Goal: Task Accomplishment & Management: Use online tool/utility

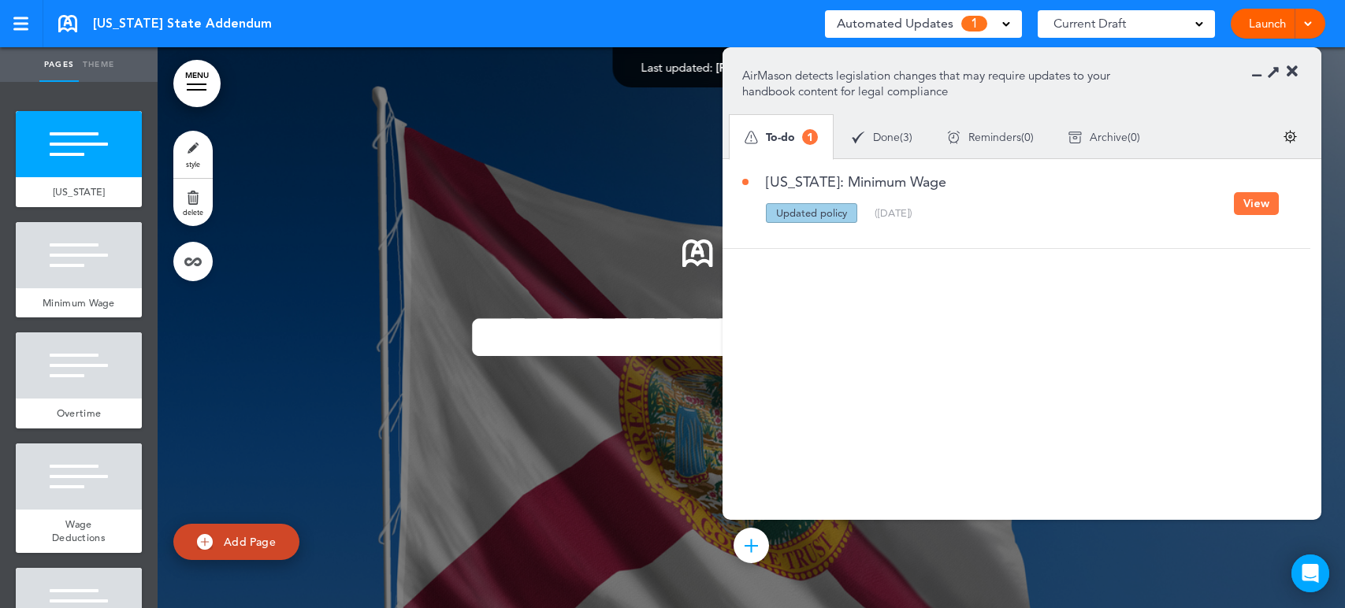
drag, startPoint x: 0, startPoint y: 0, endPoint x: 1261, endPoint y: 200, distance: 1276.9
click at [1261, 200] on button "View" at bounding box center [1256, 203] width 45 height 23
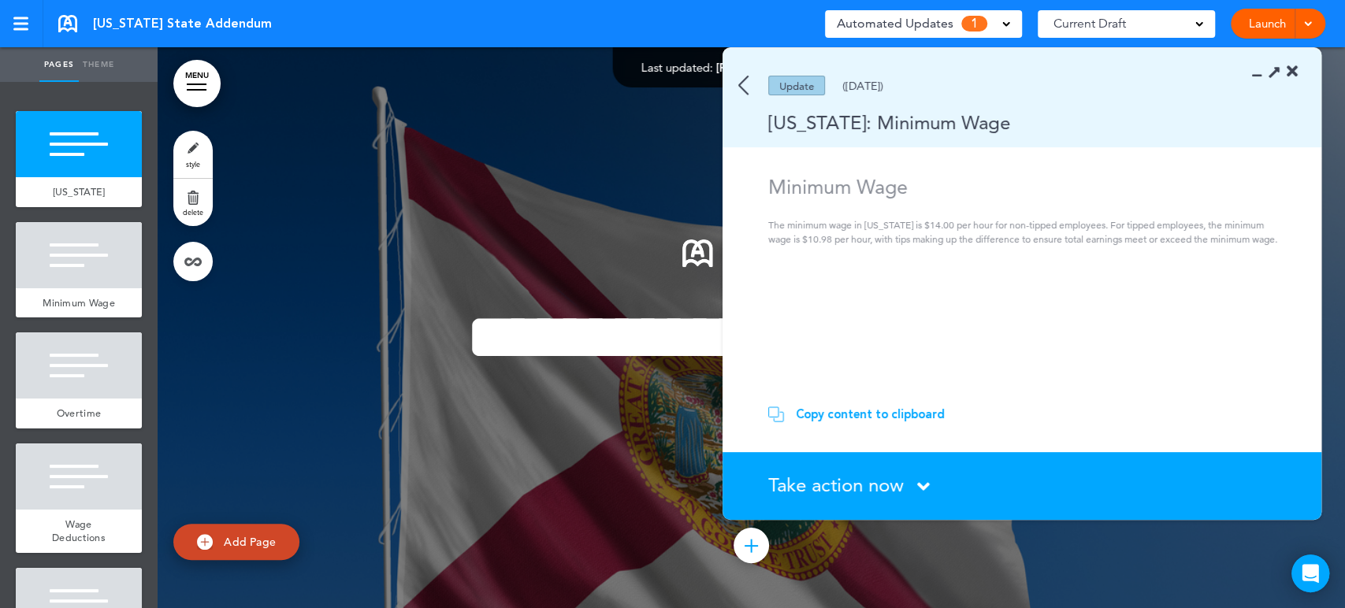
click at [893, 418] on div "Copy content to clipboard" at bounding box center [870, 414] width 149 height 16
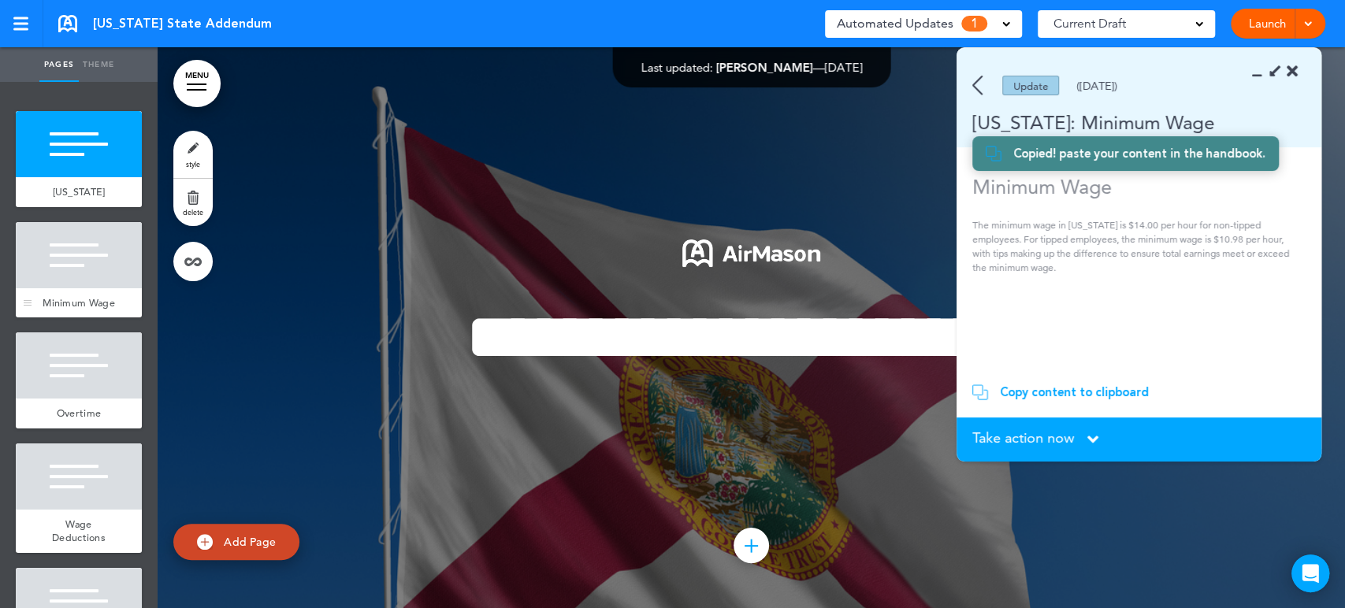
click at [70, 277] on div at bounding box center [79, 255] width 126 height 66
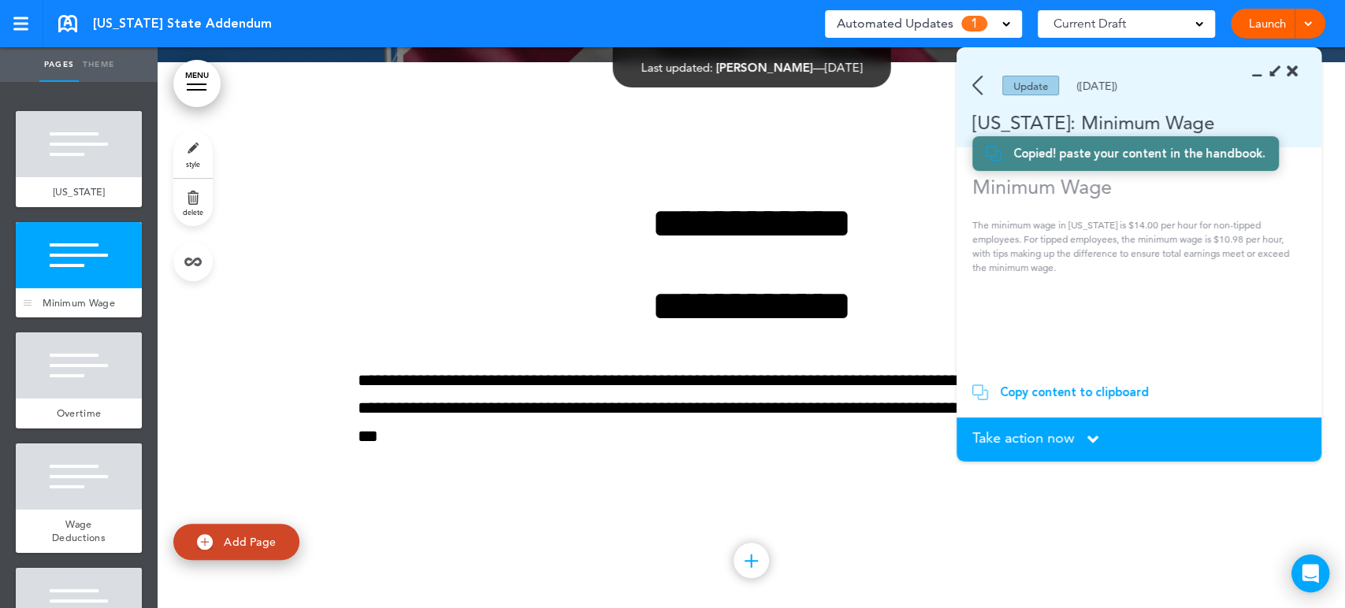
scroll to position [567, 0]
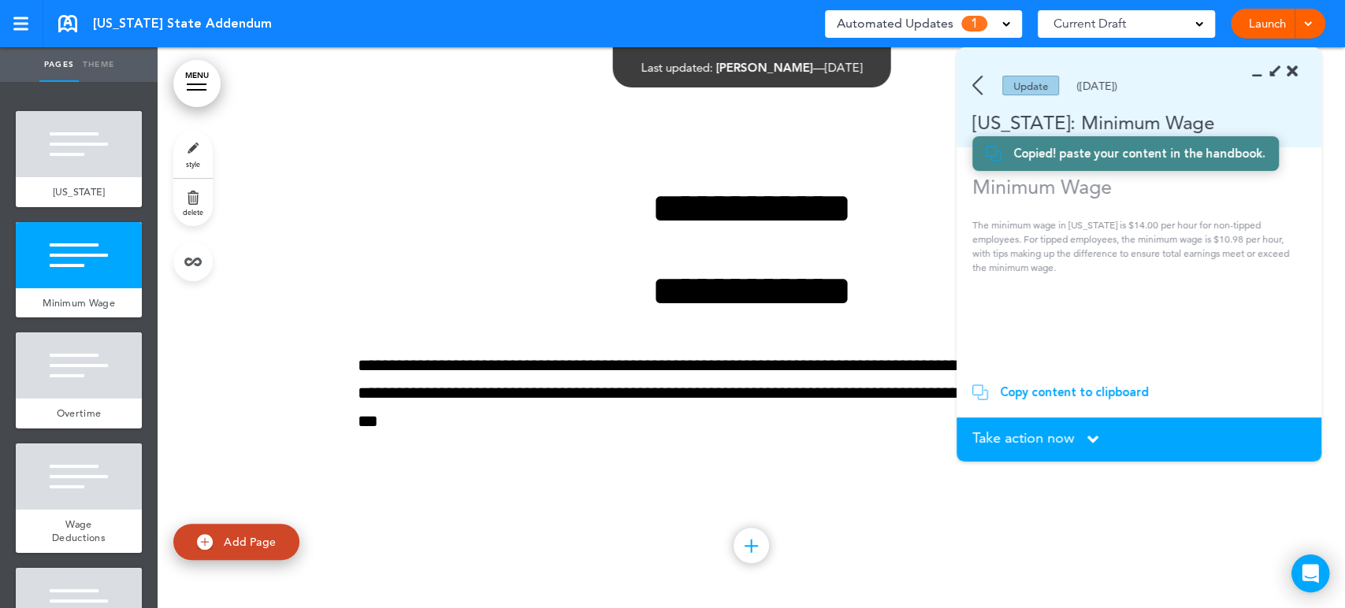
click at [619, 440] on div "**********" at bounding box center [752, 331] width 788 height 406
click at [636, 407] on p "**********" at bounding box center [752, 393] width 788 height 83
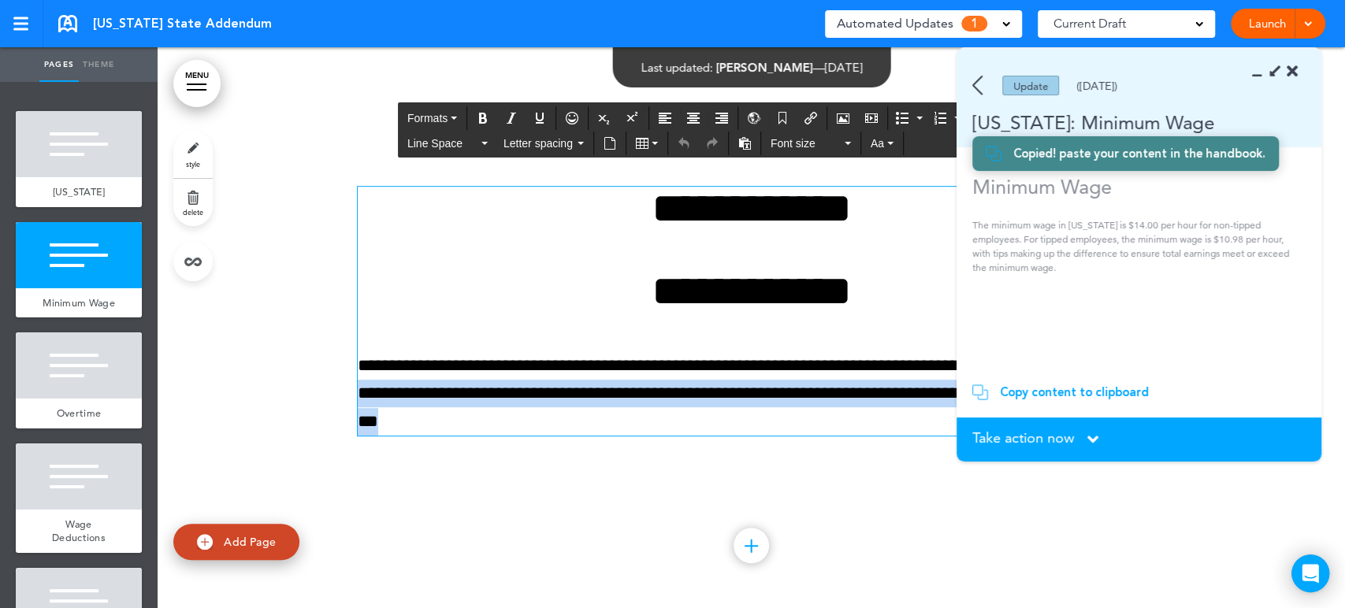
drag, startPoint x: 699, startPoint y: 425, endPoint x: 340, endPoint y: 383, distance: 360.8
click at [340, 383] on div "**********" at bounding box center [751, 330] width 1187 height 567
paste div
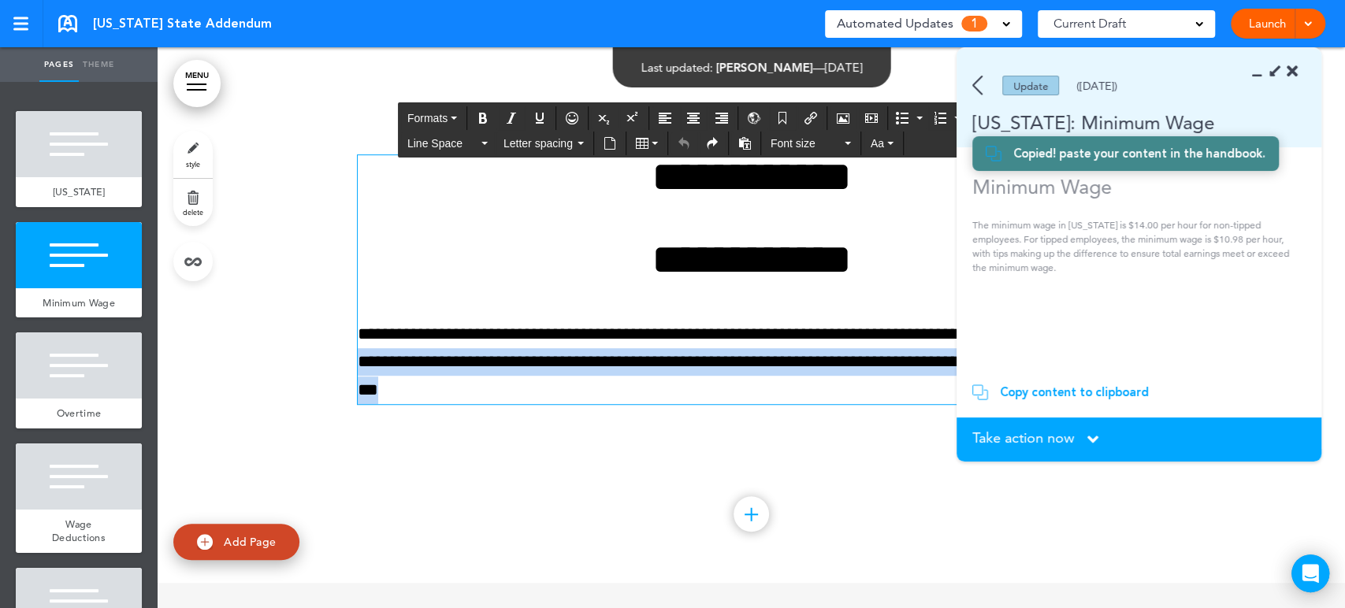
scroll to position [595, 0]
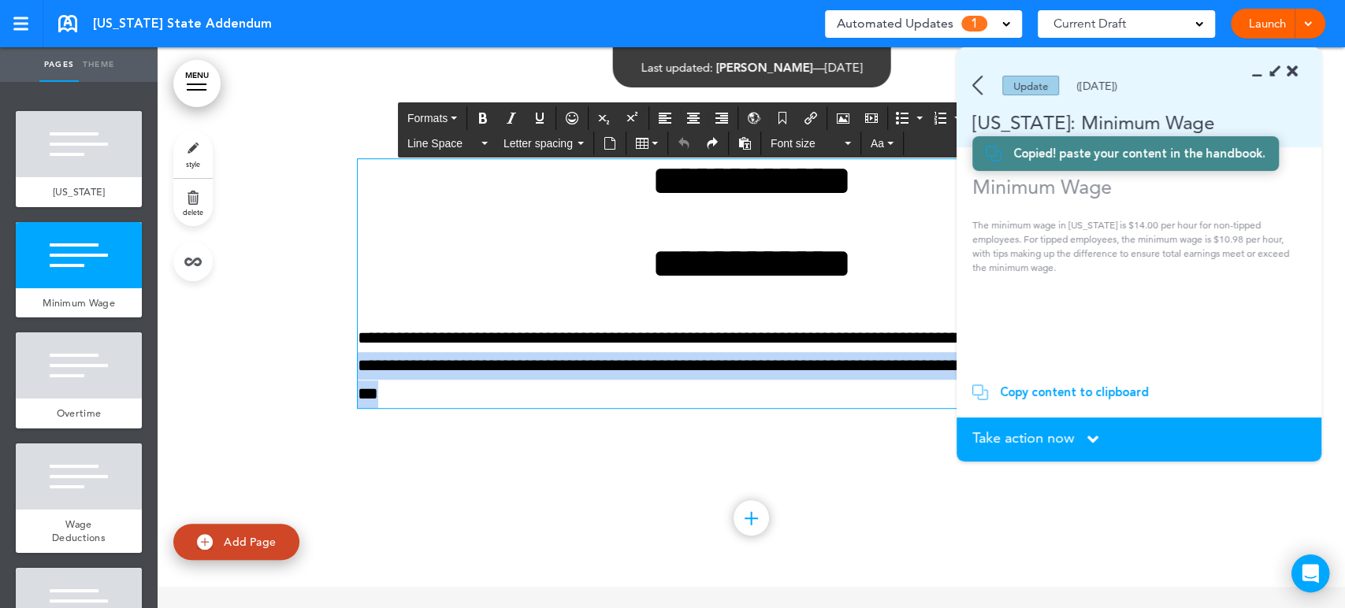
drag, startPoint x: 659, startPoint y: 388, endPoint x: 666, endPoint y: 394, distance: 9.0
click at [659, 389] on p "**********" at bounding box center [752, 366] width 788 height 83
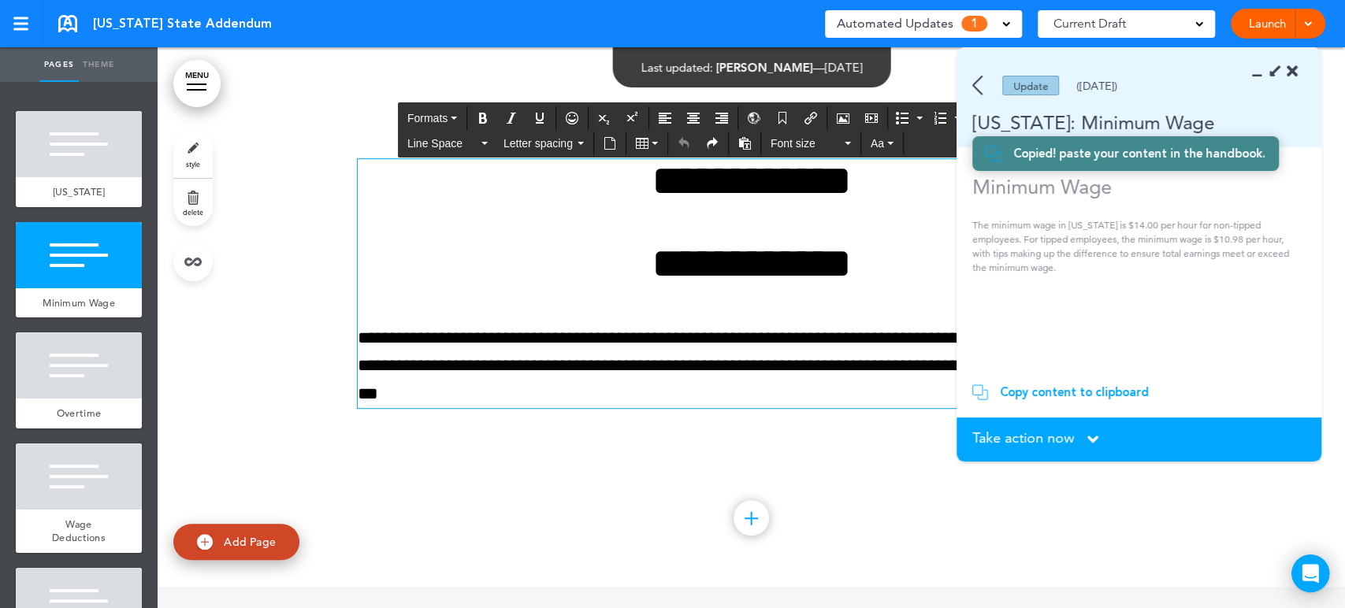
drag, startPoint x: 677, startPoint y: 396, endPoint x: 640, endPoint y: 383, distance: 38.6
click at [640, 383] on p "**********" at bounding box center [752, 366] width 788 height 83
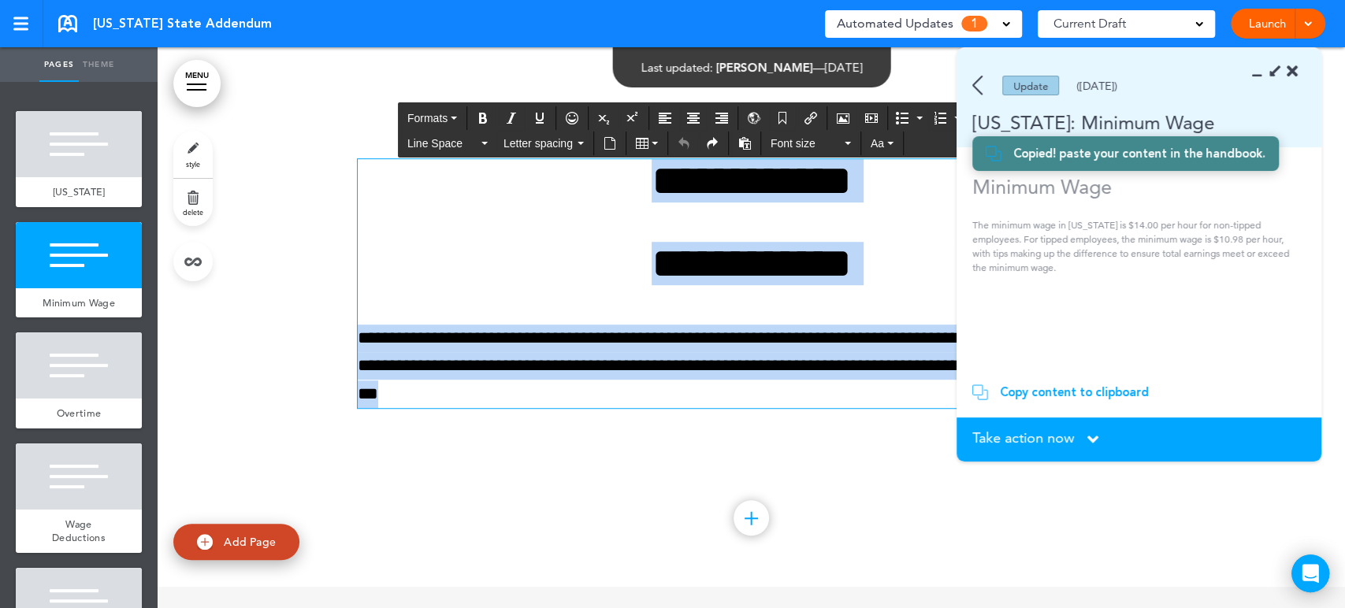
drag, startPoint x: 611, startPoint y: 379, endPoint x: 378, endPoint y: 176, distance: 308.8
click at [378, 176] on div "**********" at bounding box center [752, 283] width 788 height 249
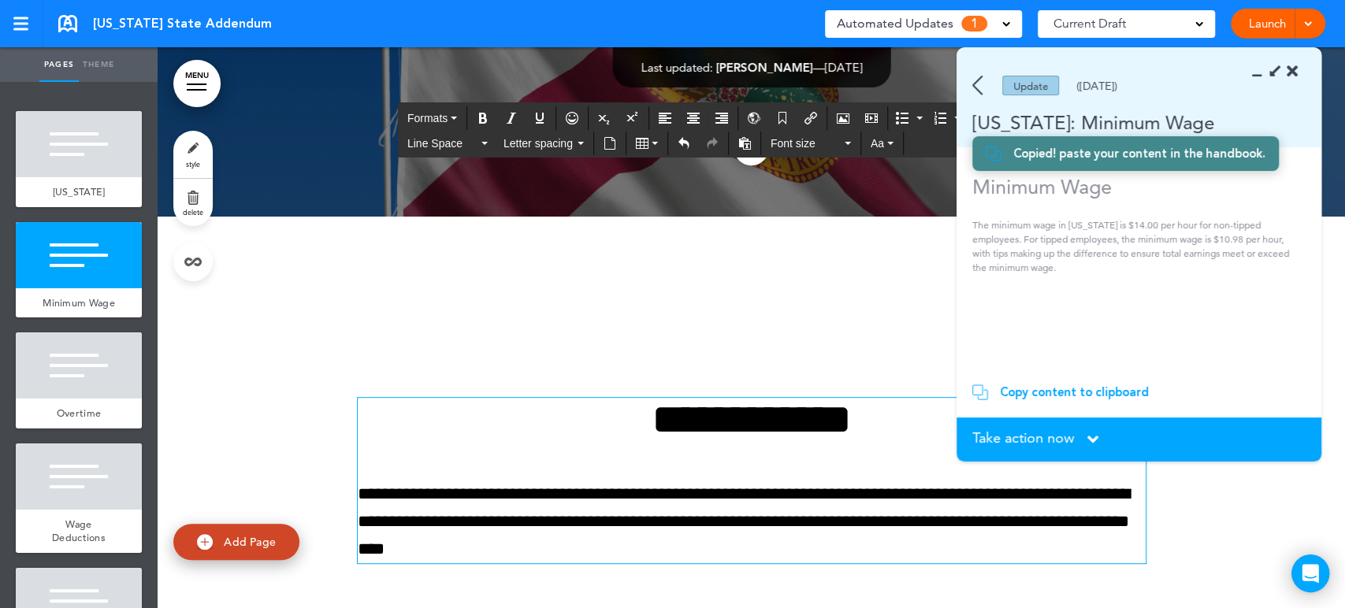
scroll to position [517, 0]
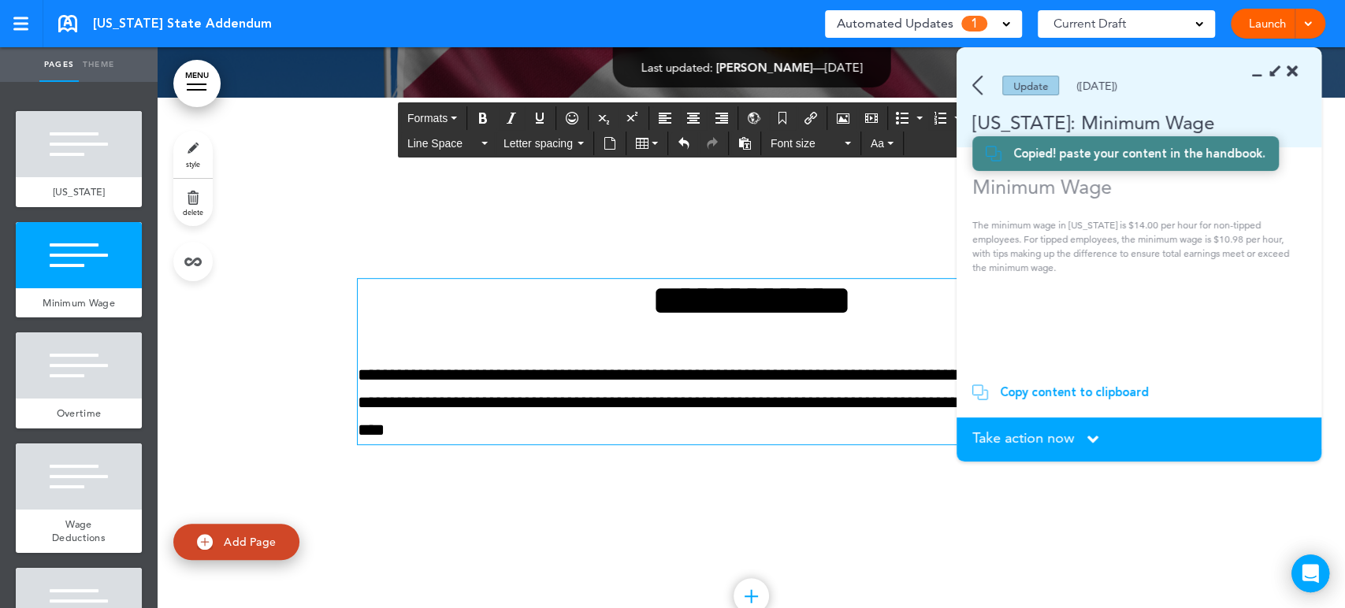
click at [1076, 443] on div "Take action now Click here to change the status" at bounding box center [1138, 439] width 333 height 17
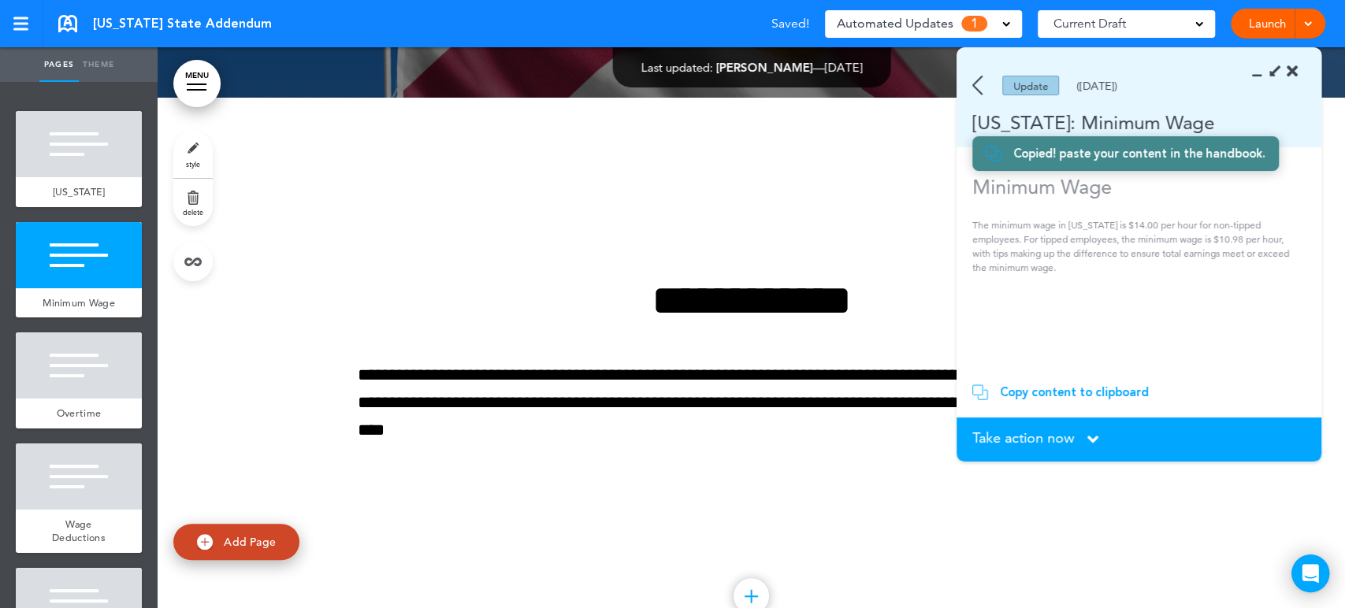
click at [1083, 436] on div "Take action now Click here to change the status" at bounding box center [1138, 439] width 333 height 17
click at [1103, 441] on div "Take action now Click here to change the status" at bounding box center [1138, 439] width 333 height 17
click at [1096, 440] on icon at bounding box center [1092, 439] width 11 height 17
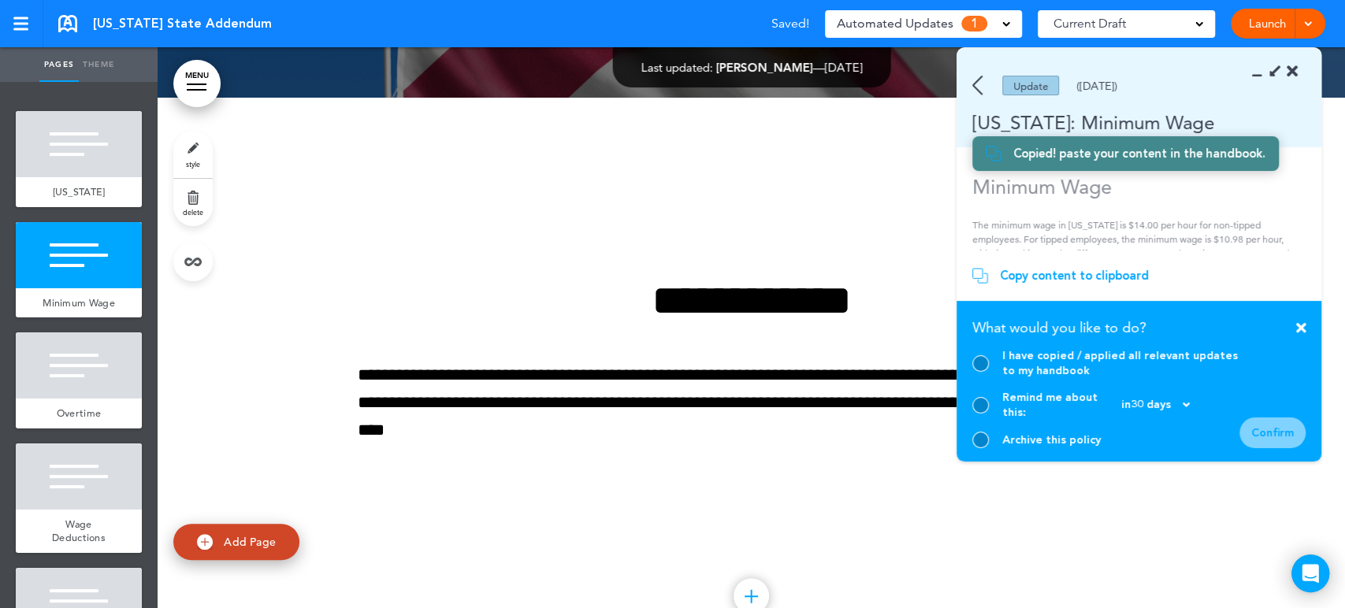
click at [985, 378] on div "I have copied / applied all relevant updates to my handbook" at bounding box center [1105, 363] width 267 height 30
click at [983, 378] on div "I have copied / applied all relevant updates to my handbook" at bounding box center [1105, 363] width 267 height 30
click at [978, 372] on div at bounding box center [980, 363] width 17 height 17
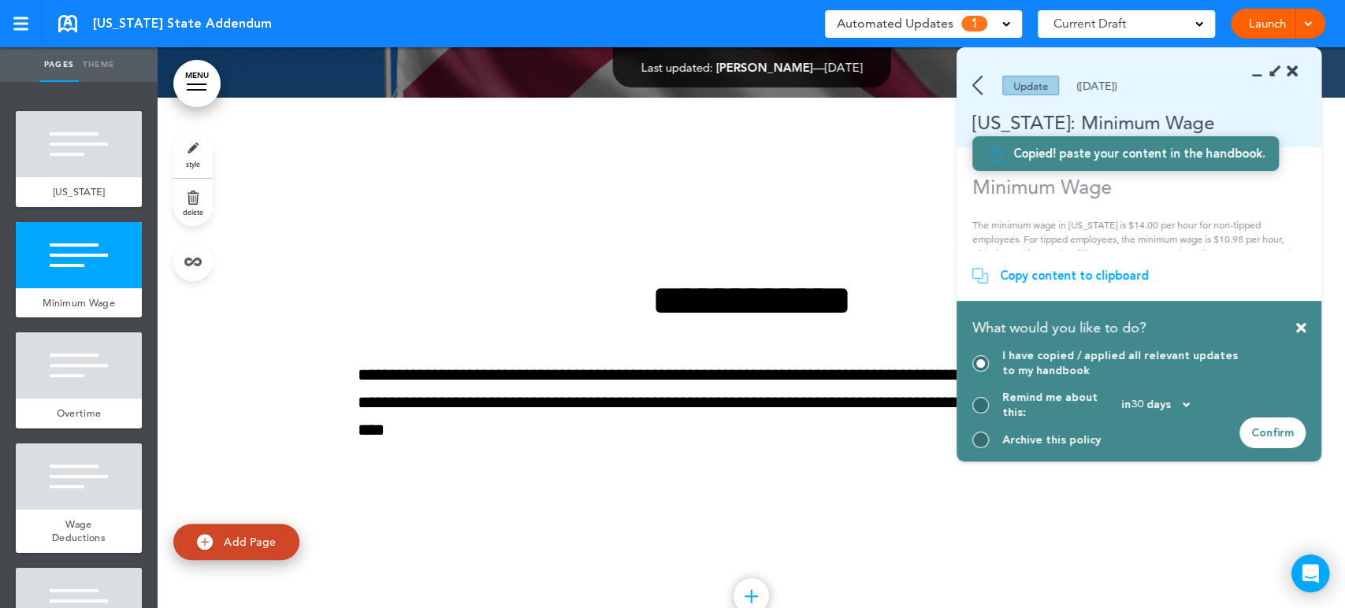
click at [1278, 436] on div "Confirm" at bounding box center [1272, 432] width 66 height 31
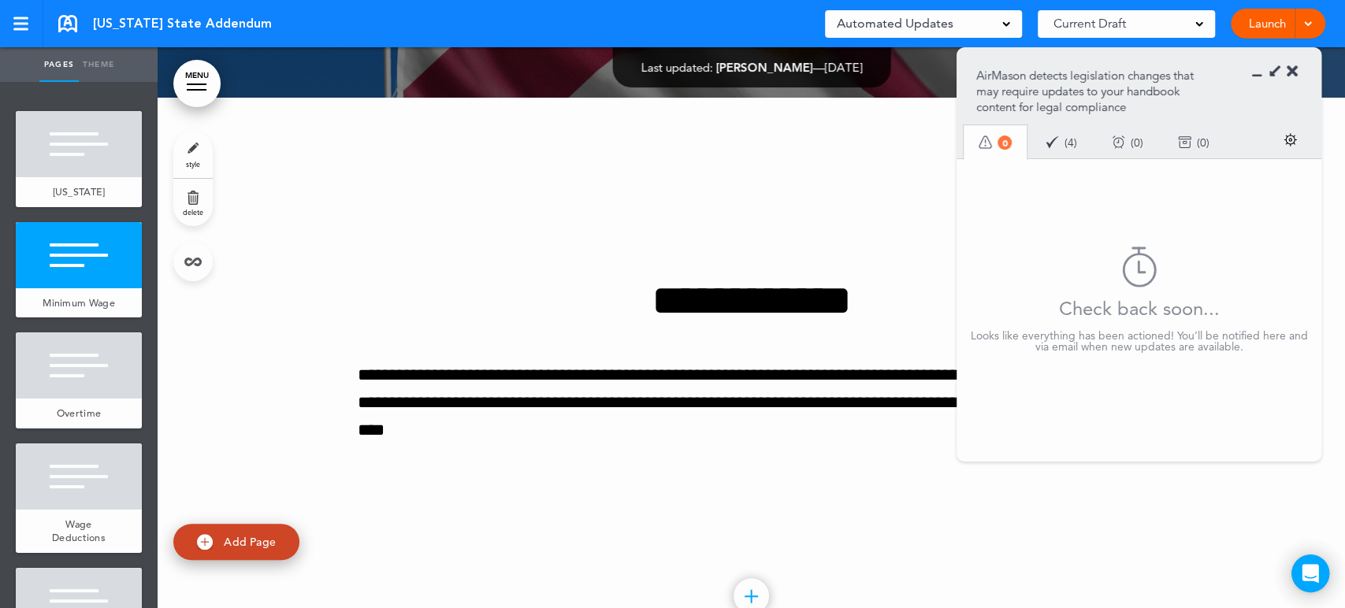
click at [1060, 459] on div "Check back soon... Looks like everything has been actioned! You’ll be notified …" at bounding box center [1138, 365] width 365 height 414
drag, startPoint x: 1250, startPoint y: 74, endPoint x: 1260, endPoint y: 54, distance: 22.2
click at [1249, 74] on section "AirMason detects legislation changes that may require updates to your handbook …" at bounding box center [1138, 103] width 365 height 110
click at [1270, 14] on link "Launch" at bounding box center [1267, 24] width 50 height 30
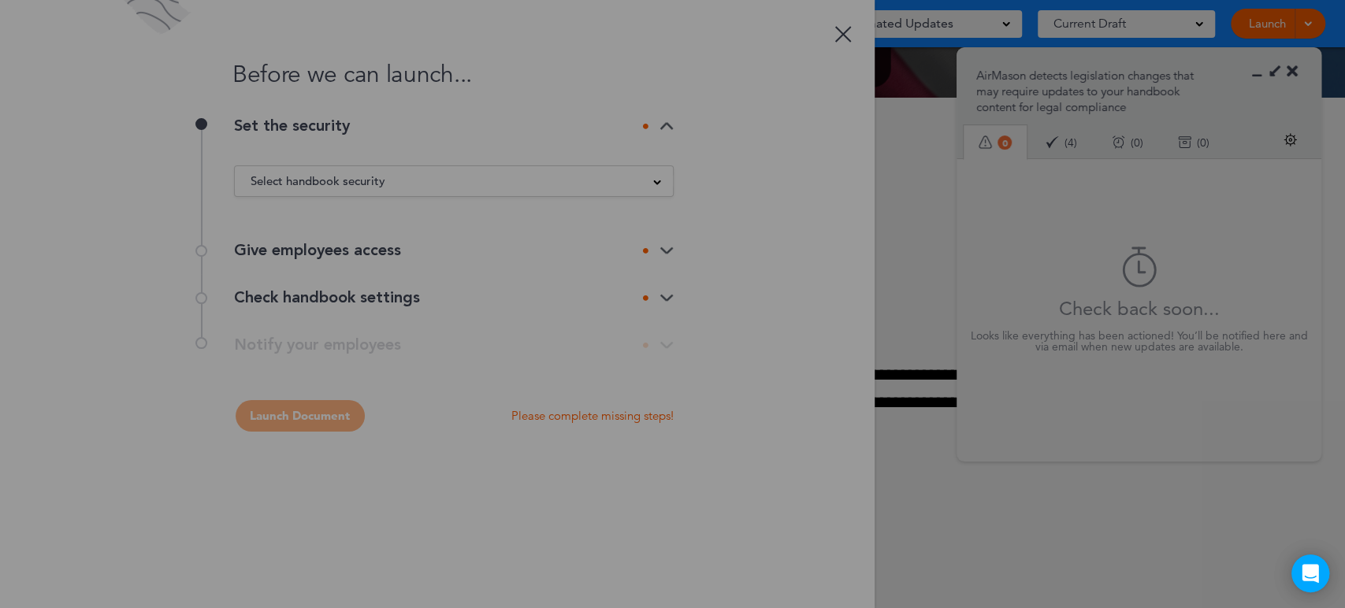
scroll to position [0, 0]
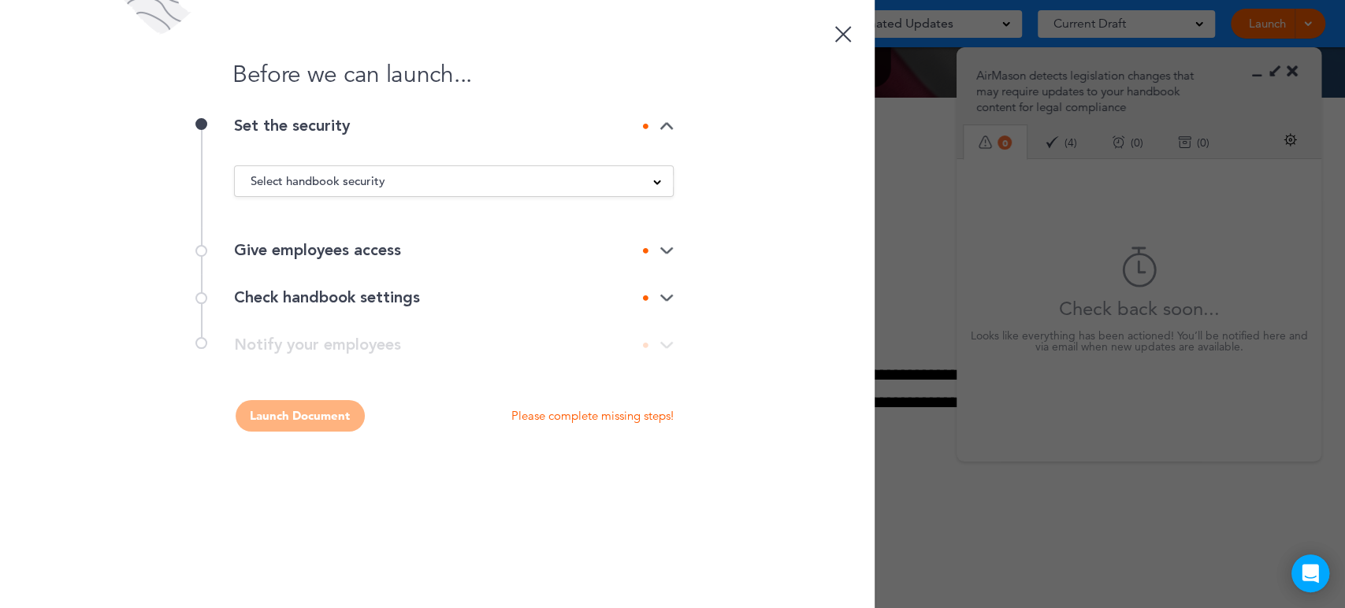
click at [349, 180] on span "Select handbook security" at bounding box center [317, 181] width 135 height 22
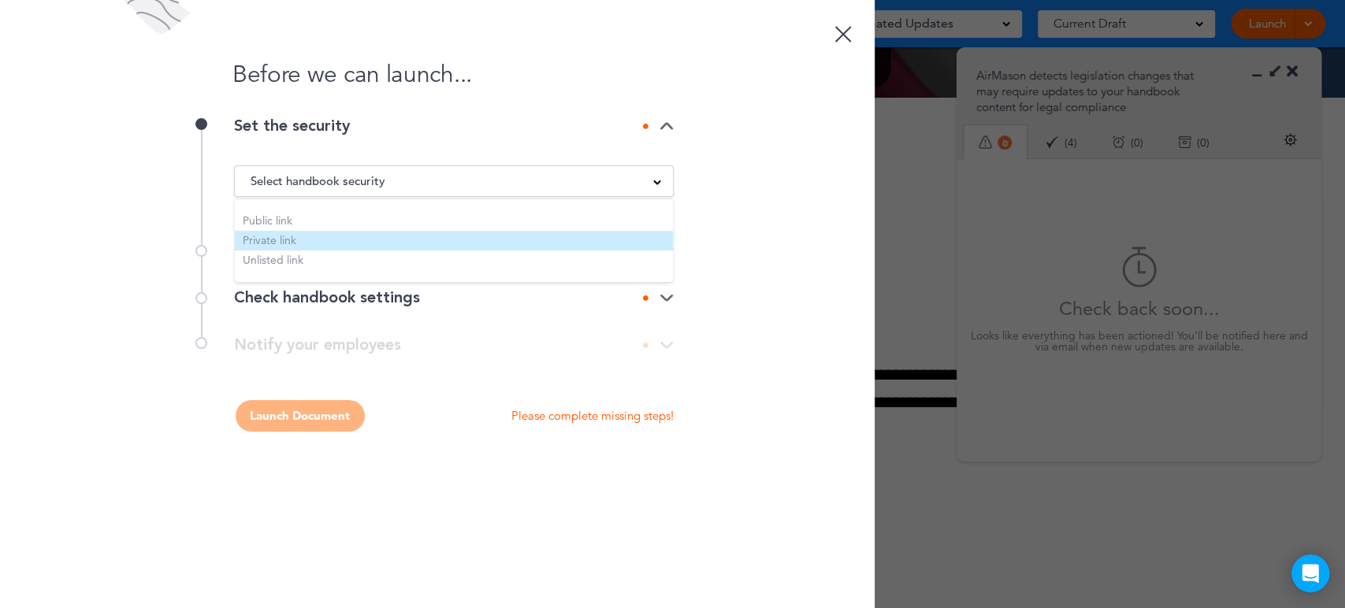
click at [304, 239] on li "Private link" at bounding box center [454, 241] width 438 height 20
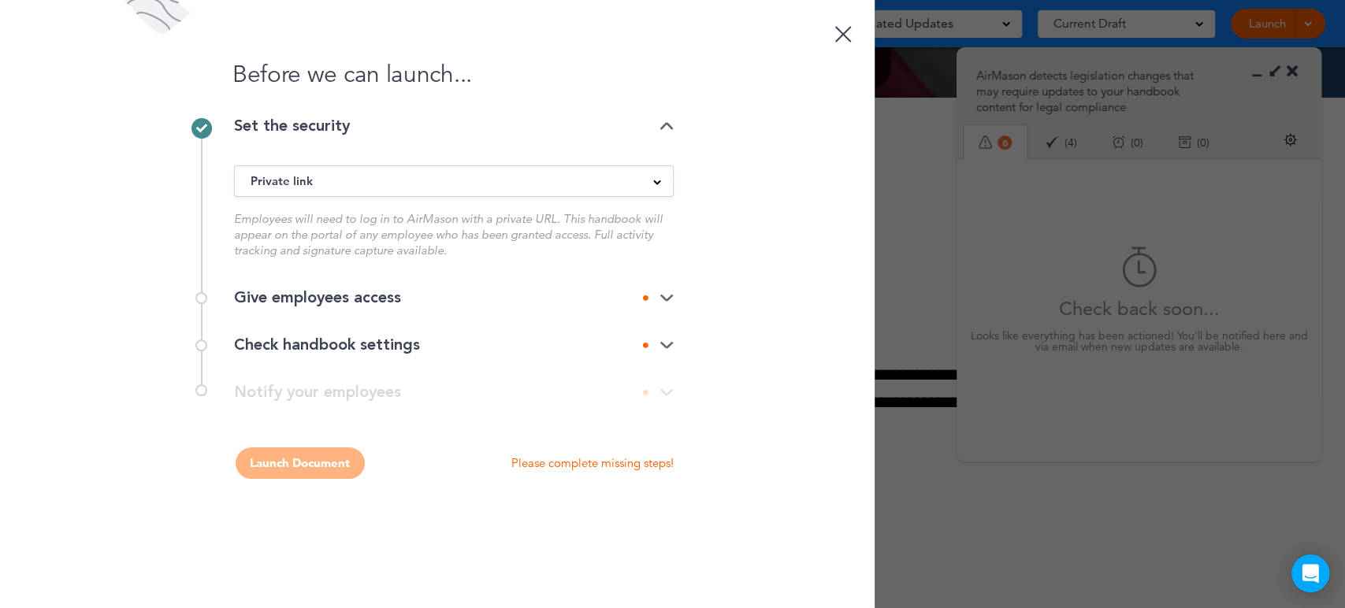
click at [348, 291] on div "Give employees access" at bounding box center [454, 298] width 440 height 16
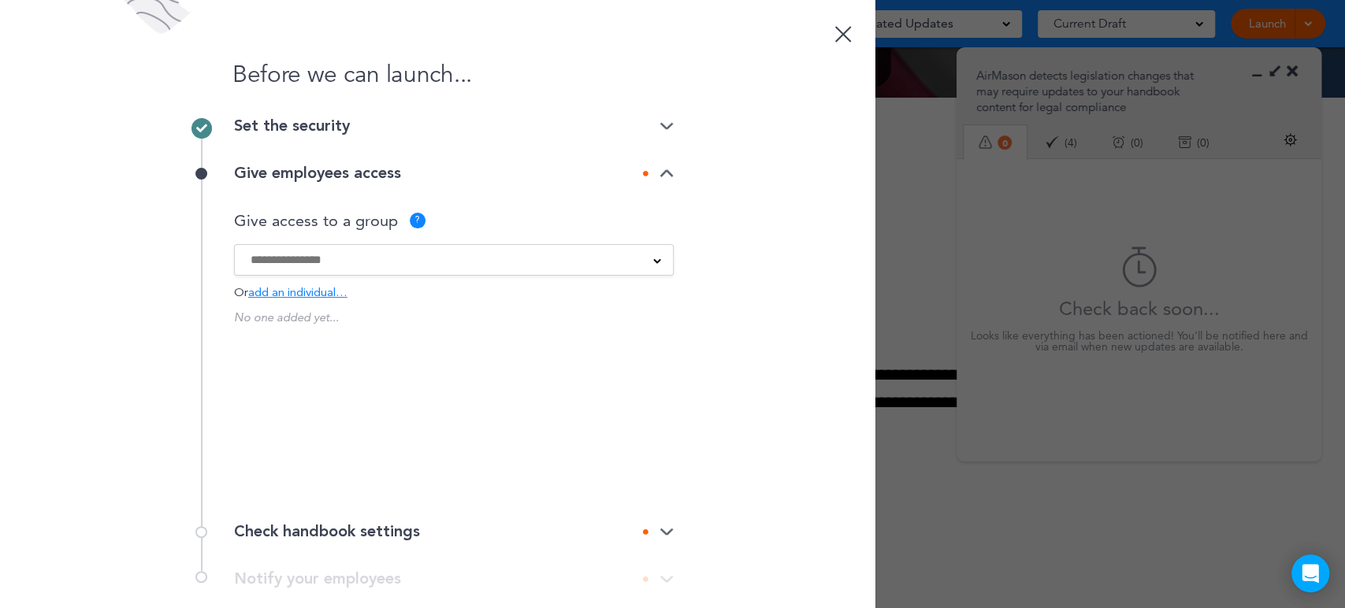
click at [314, 267] on input at bounding box center [443, 259] width 386 height 17
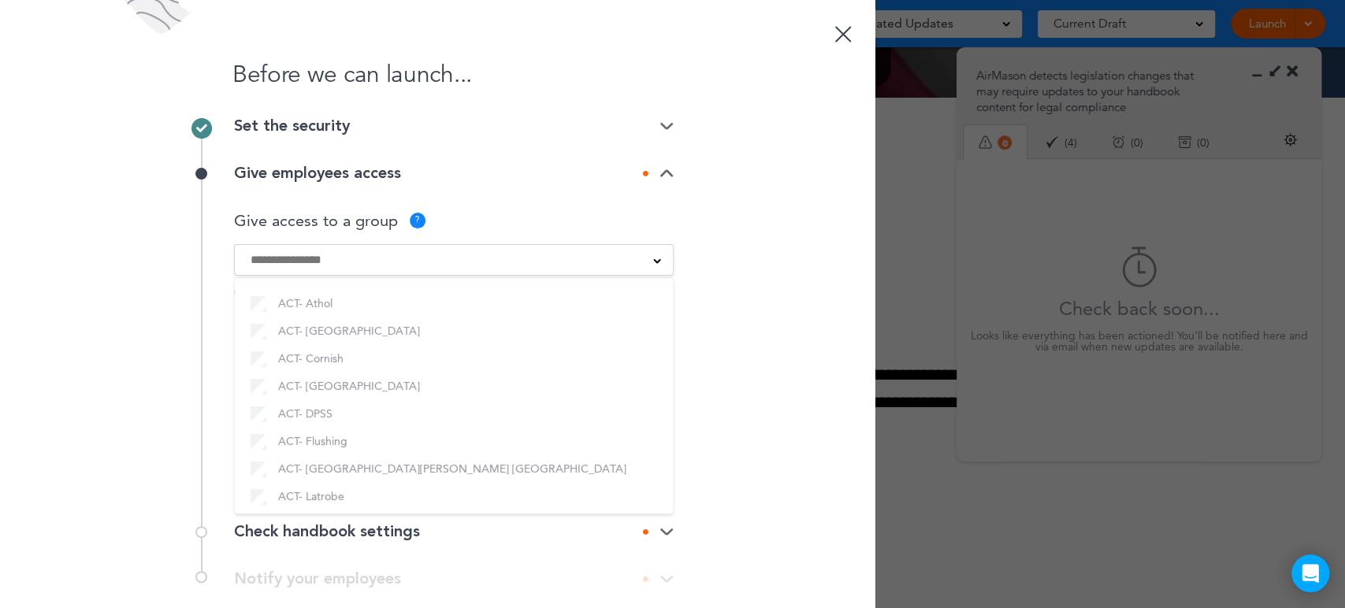
click at [315, 265] on input at bounding box center [443, 259] width 386 height 17
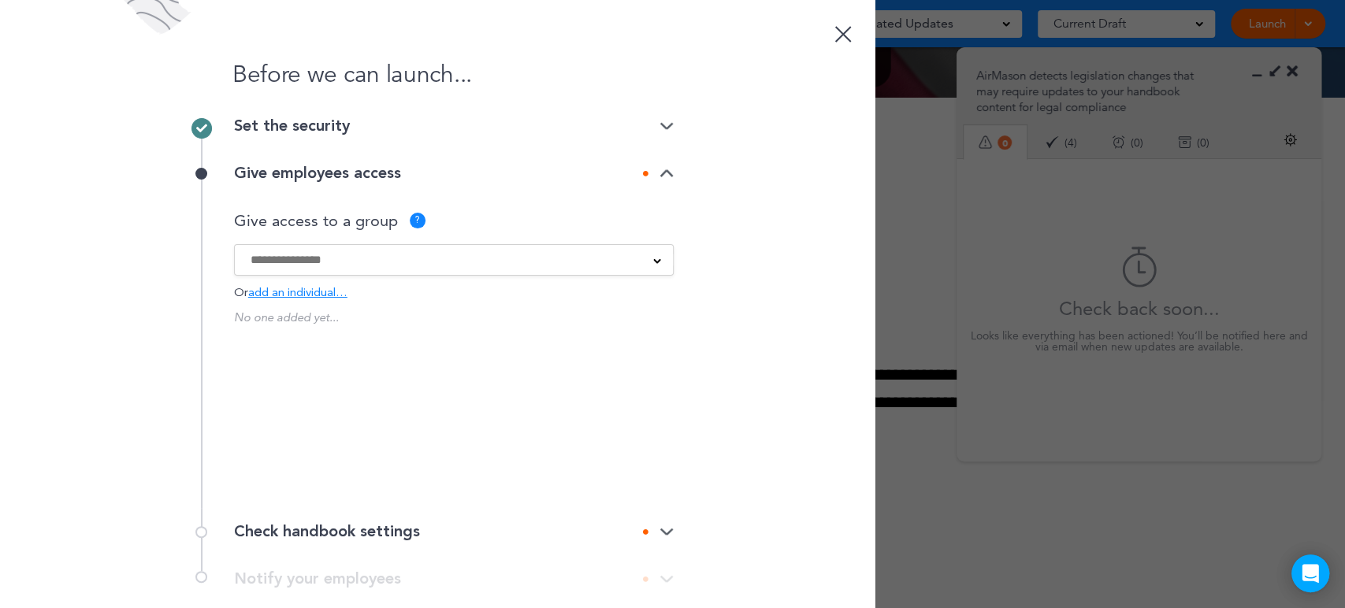
click at [686, 273] on div "Before we can launch... Set the security Private link Public link Private link …" at bounding box center [437, 304] width 874 height 608
drag, startPoint x: 314, startPoint y: 549, endPoint x: 314, endPoint y: 517, distance: 32.3
click at [314, 547] on div "Check handbook settings" at bounding box center [454, 531] width 440 height 47
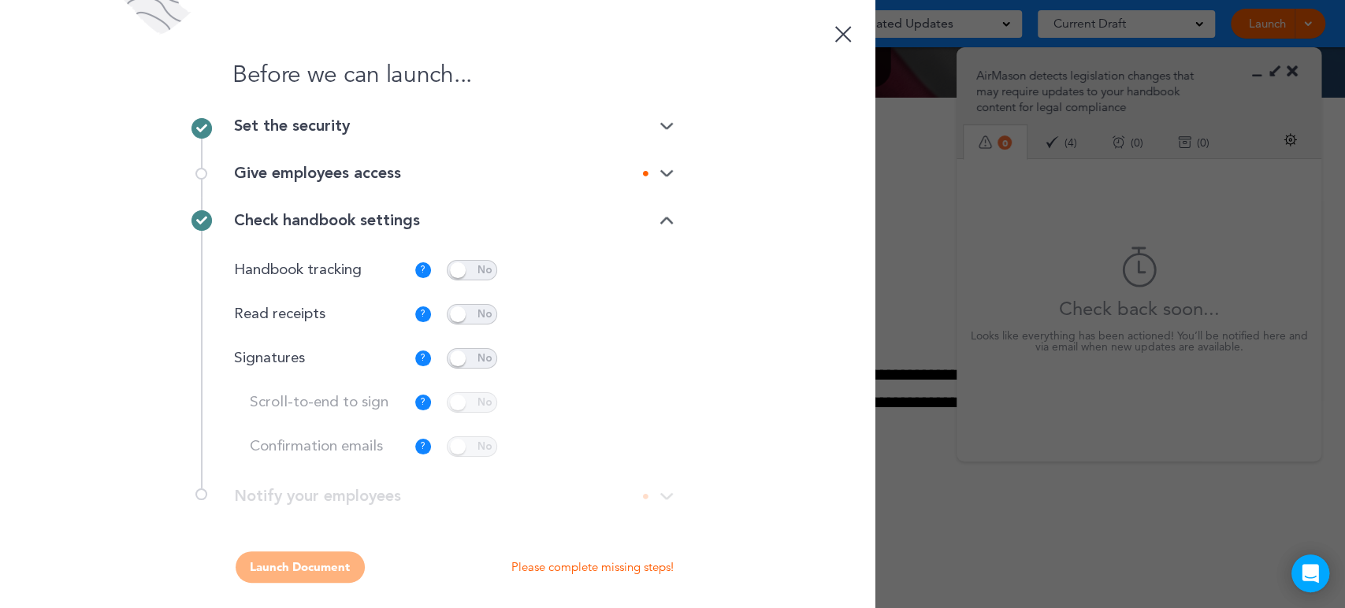
drag, startPoint x: 477, startPoint y: 267, endPoint x: 431, endPoint y: 341, distance: 87.0
click at [474, 269] on span at bounding box center [472, 270] width 50 height 20
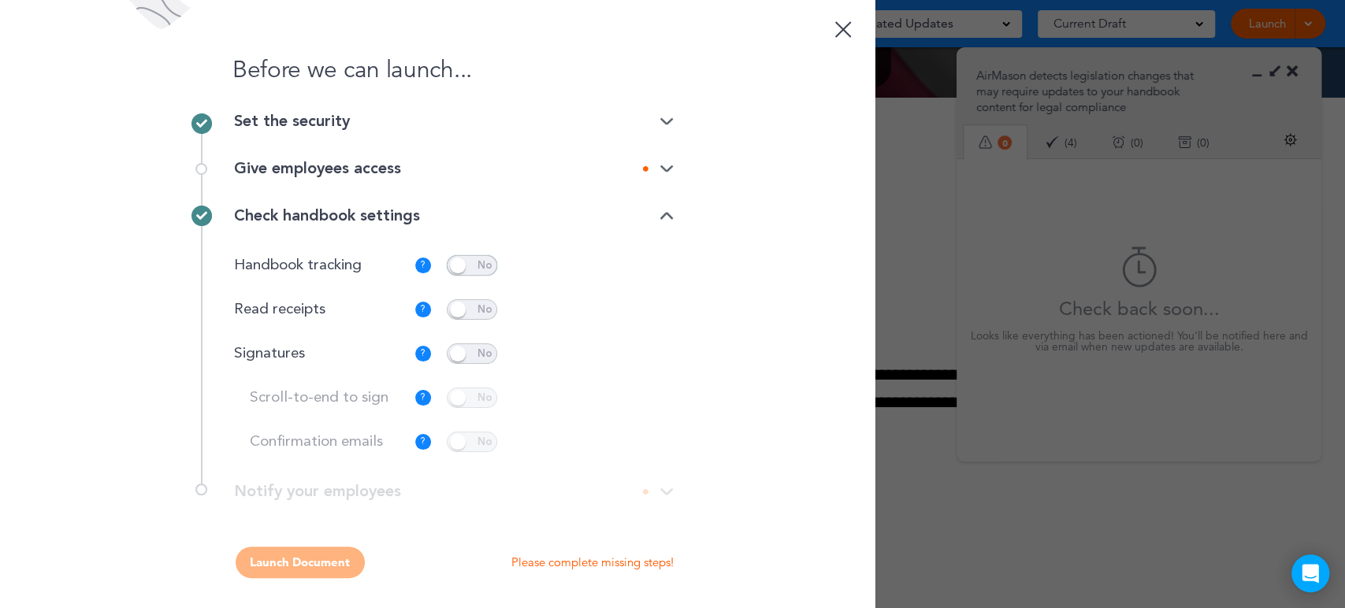
scroll to position [6, 0]
click at [316, 159] on div "Give employees access" at bounding box center [454, 167] width 440 height 16
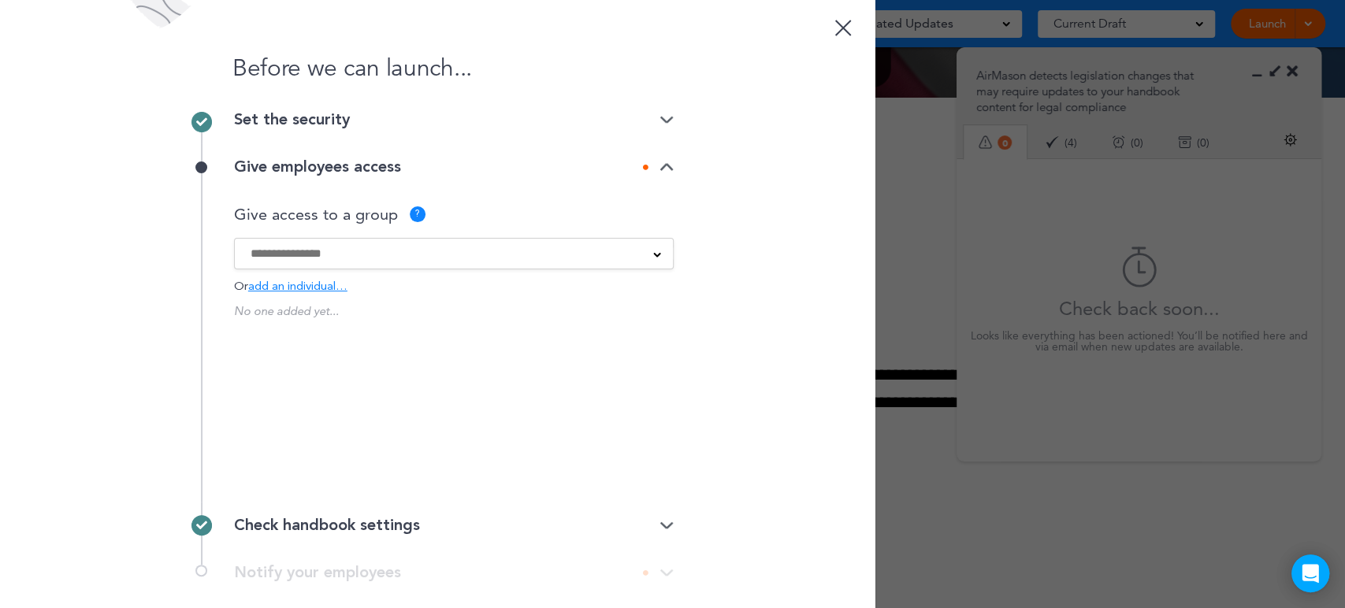
click at [519, 269] on div "Give access to a group ? ACT- Athol ACT- Cincinnati ACT- Cornish ACT- Dayton AC…" at bounding box center [454, 249] width 440 height 87
click at [476, 235] on div "Give access to a group ? ACT- Athol ACT- Cincinnati ACT- Cornish ACT- Dayton AC…" at bounding box center [454, 249] width 440 height 87
click at [474, 261] on input at bounding box center [443, 253] width 386 height 17
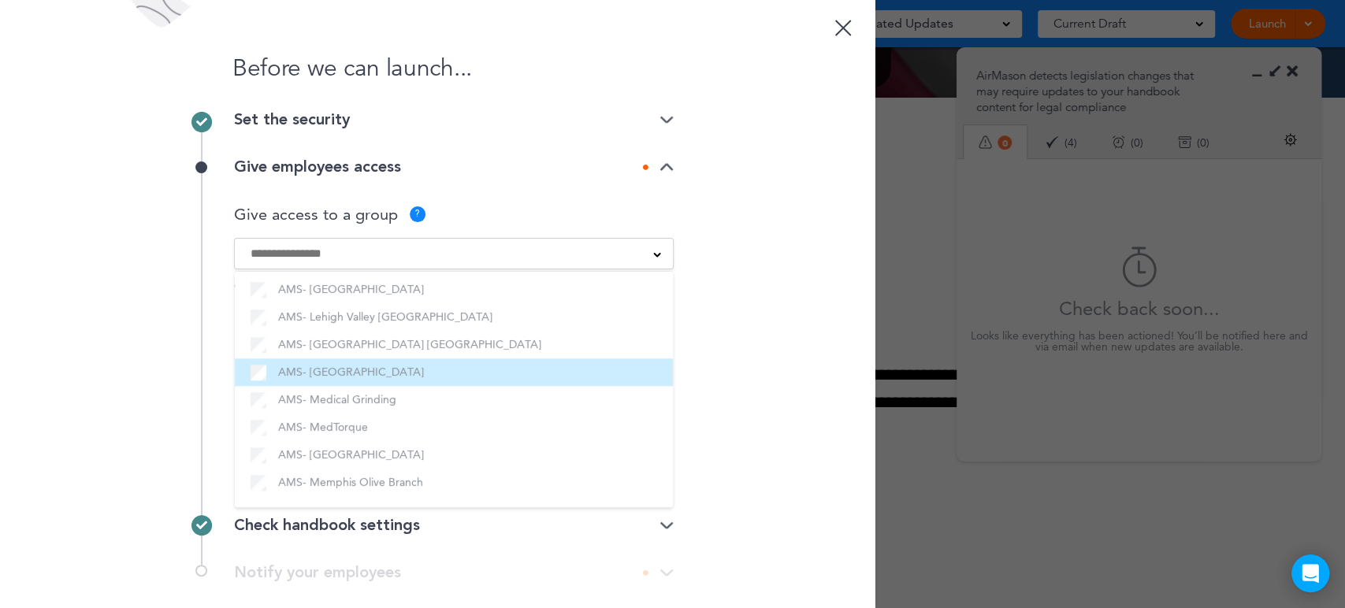
scroll to position [891, 0]
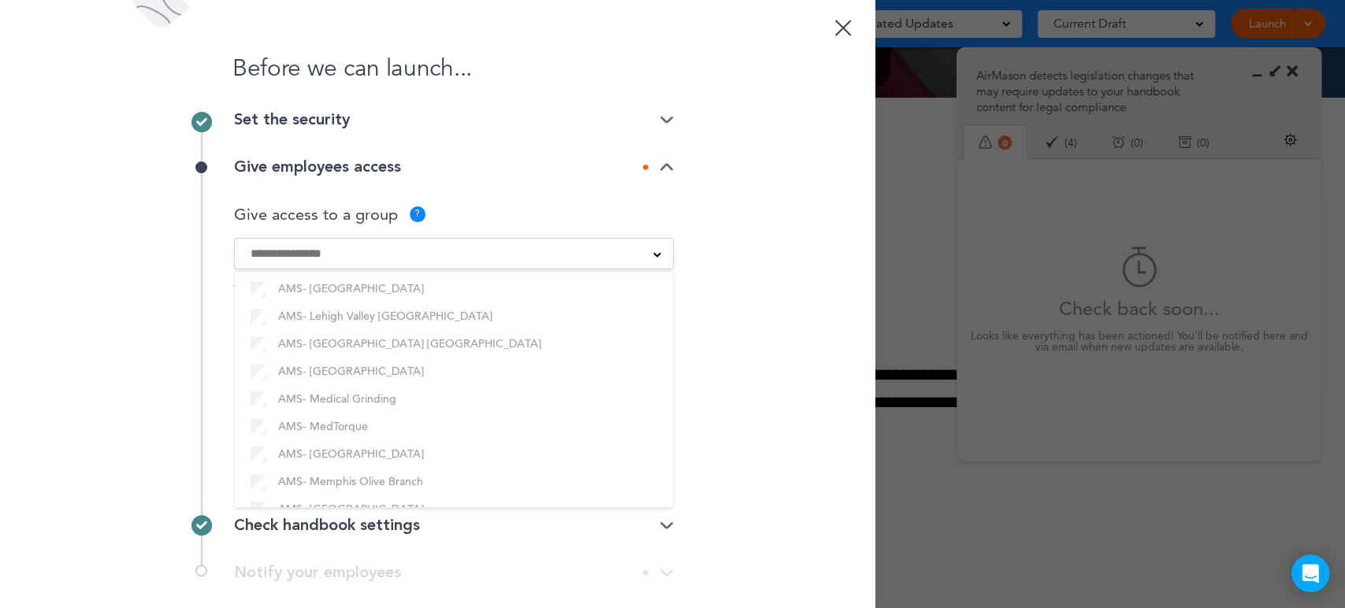
click at [1052, 194] on div at bounding box center [672, 304] width 1345 height 608
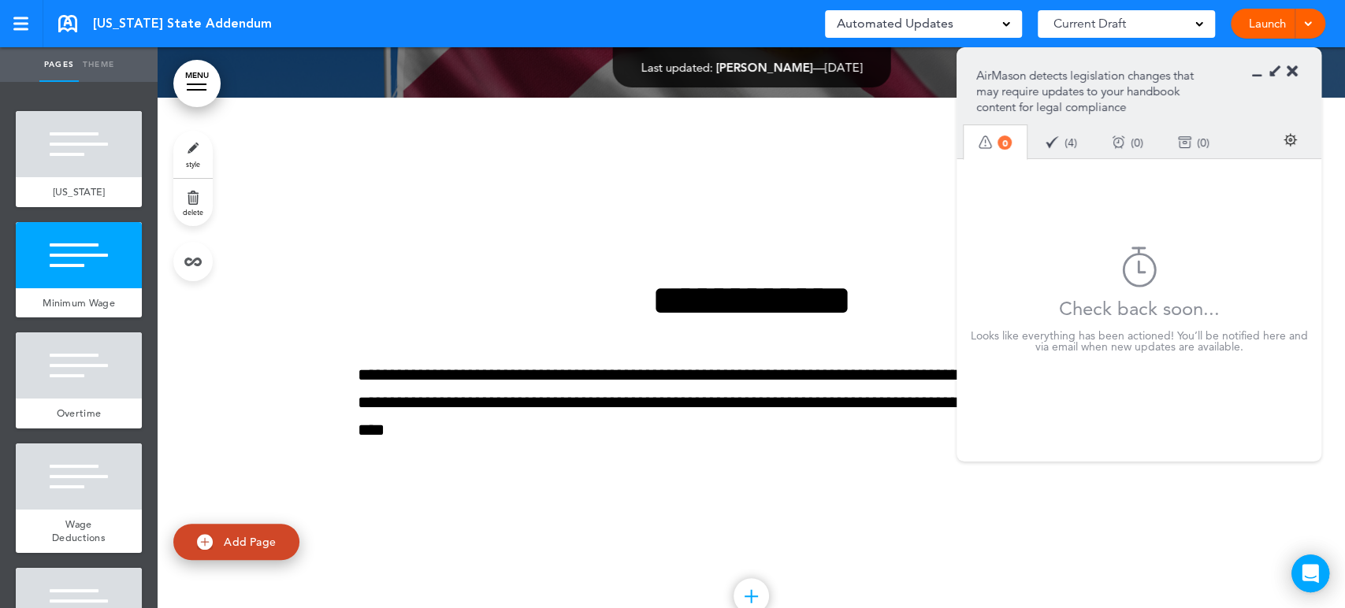
click at [1289, 74] on icon at bounding box center [1291, 72] width 11 height 16
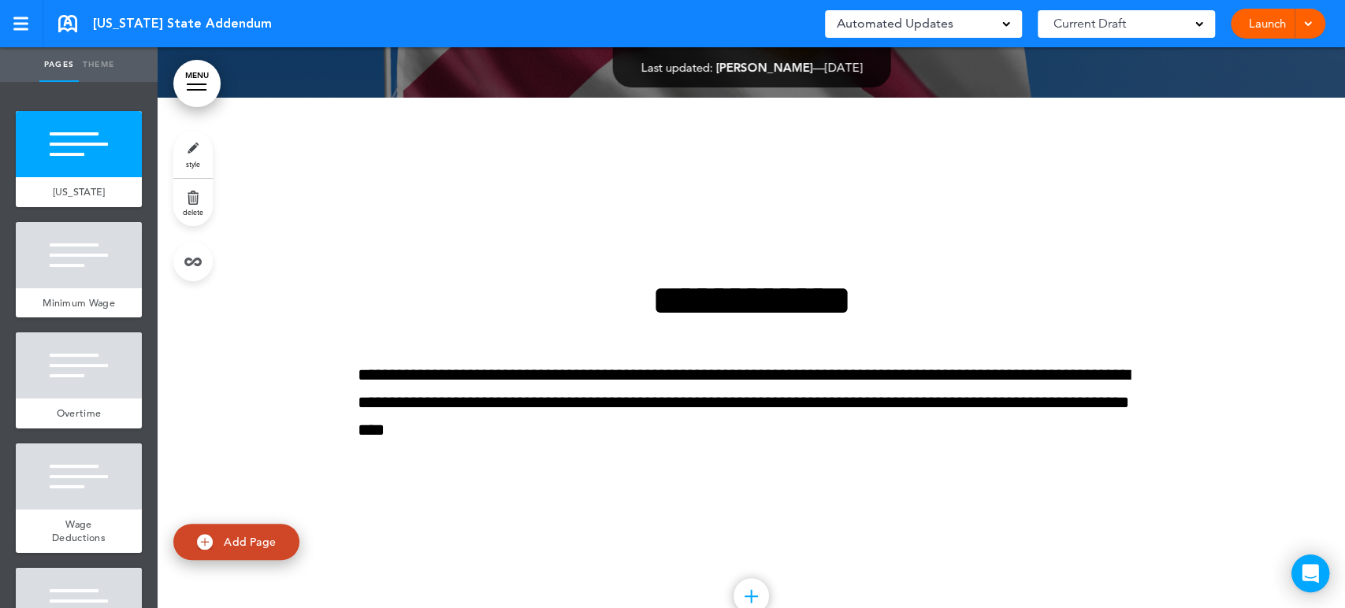
click at [69, 25] on link at bounding box center [67, 23] width 19 height 17
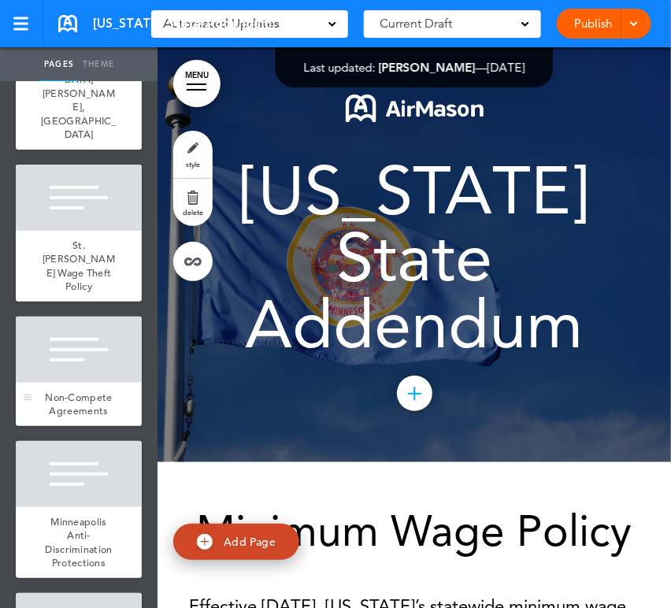
scroll to position [3182, 0]
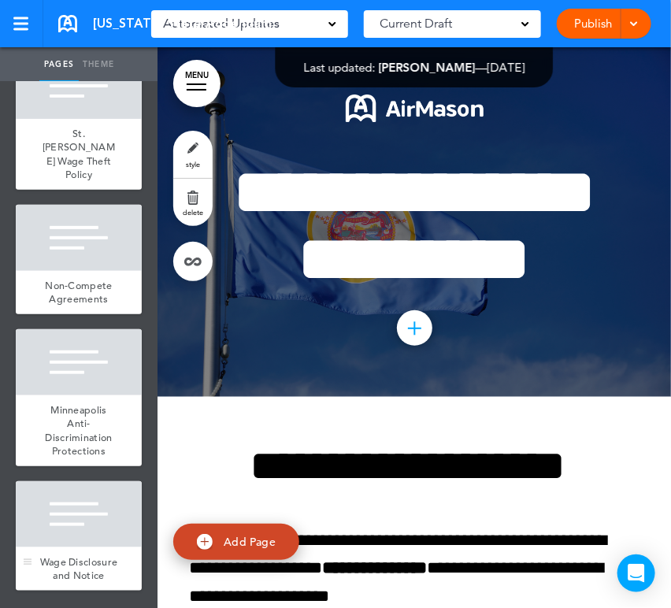
click at [77, 496] on div at bounding box center [79, 514] width 126 height 66
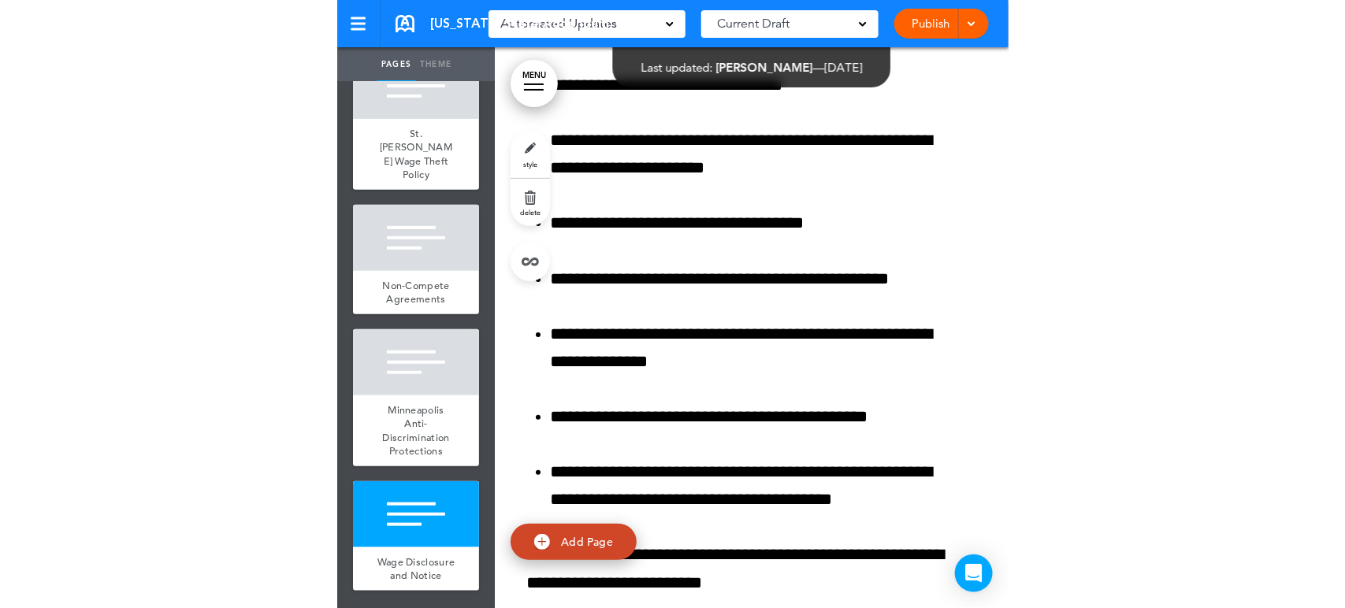
scroll to position [23222, 0]
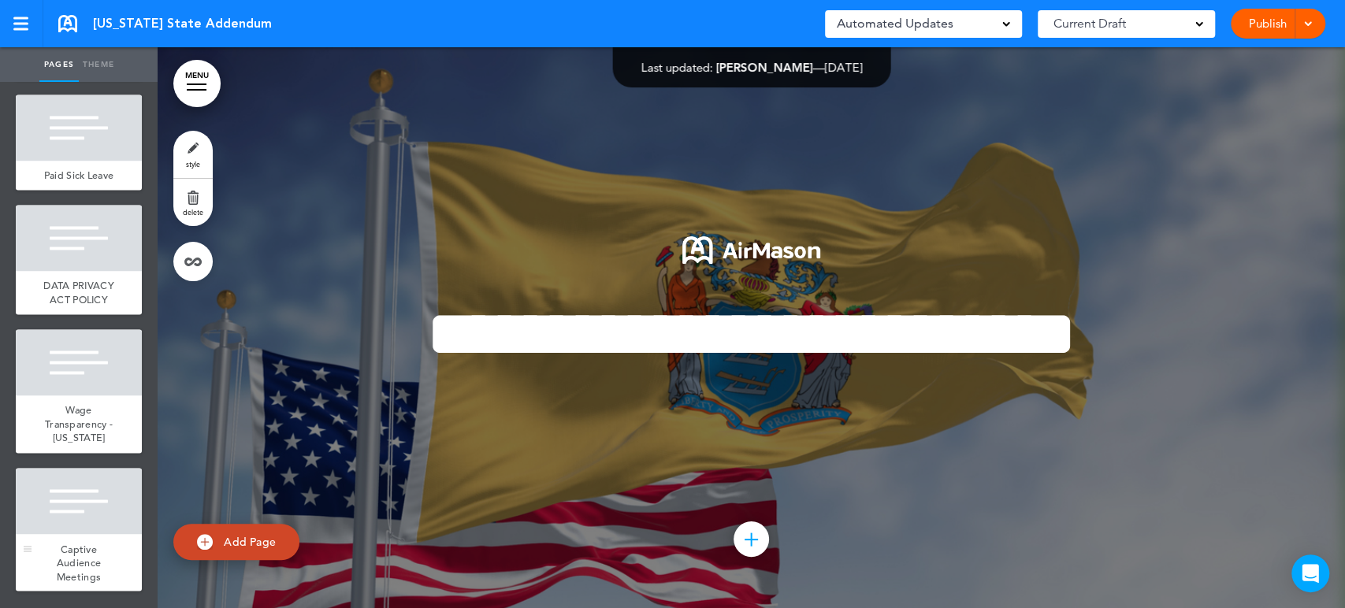
click at [81, 521] on div at bounding box center [79, 501] width 126 height 66
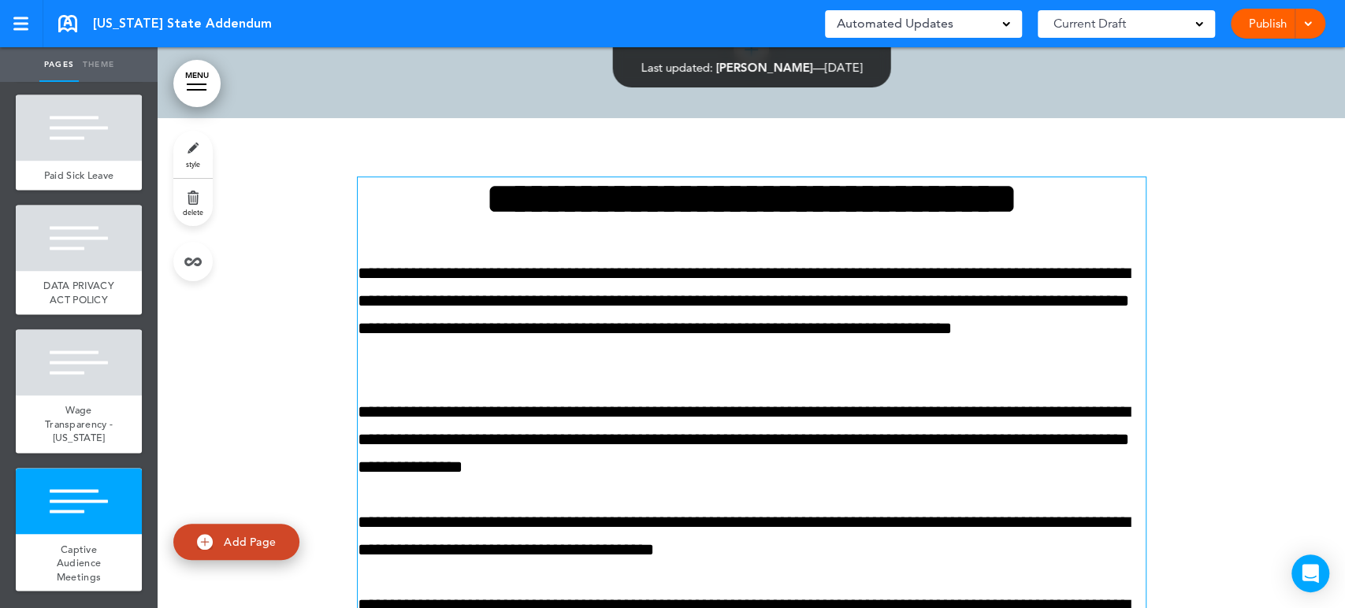
scroll to position [12797, 0]
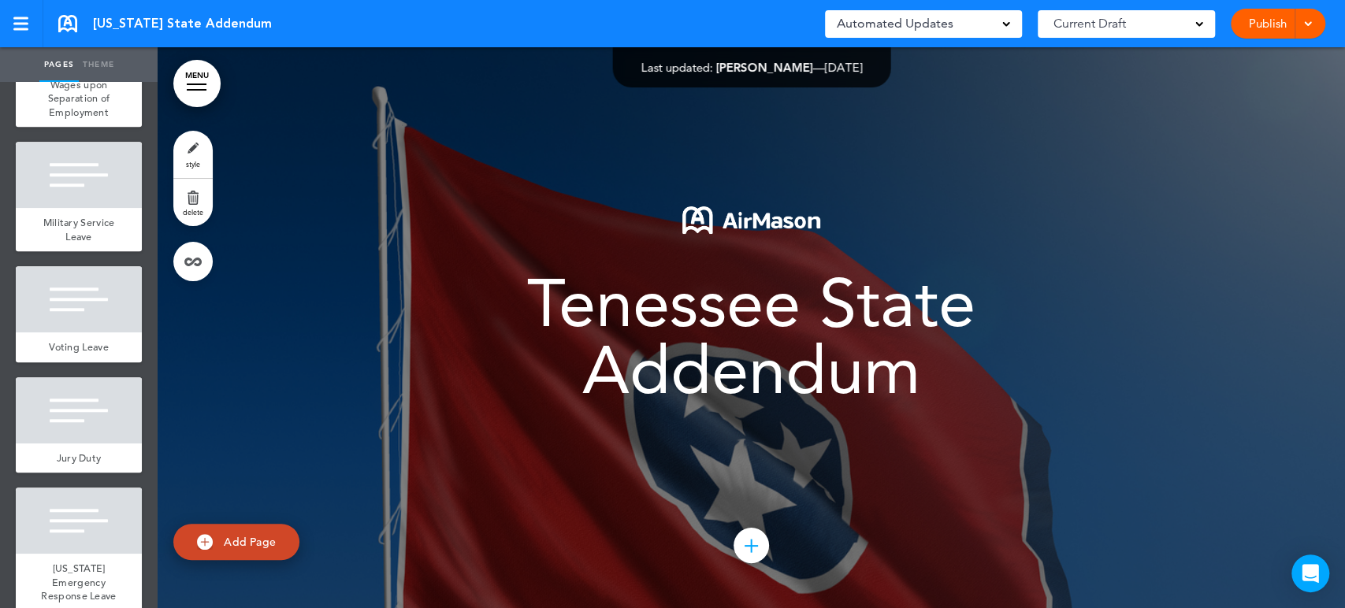
scroll to position [984, 0]
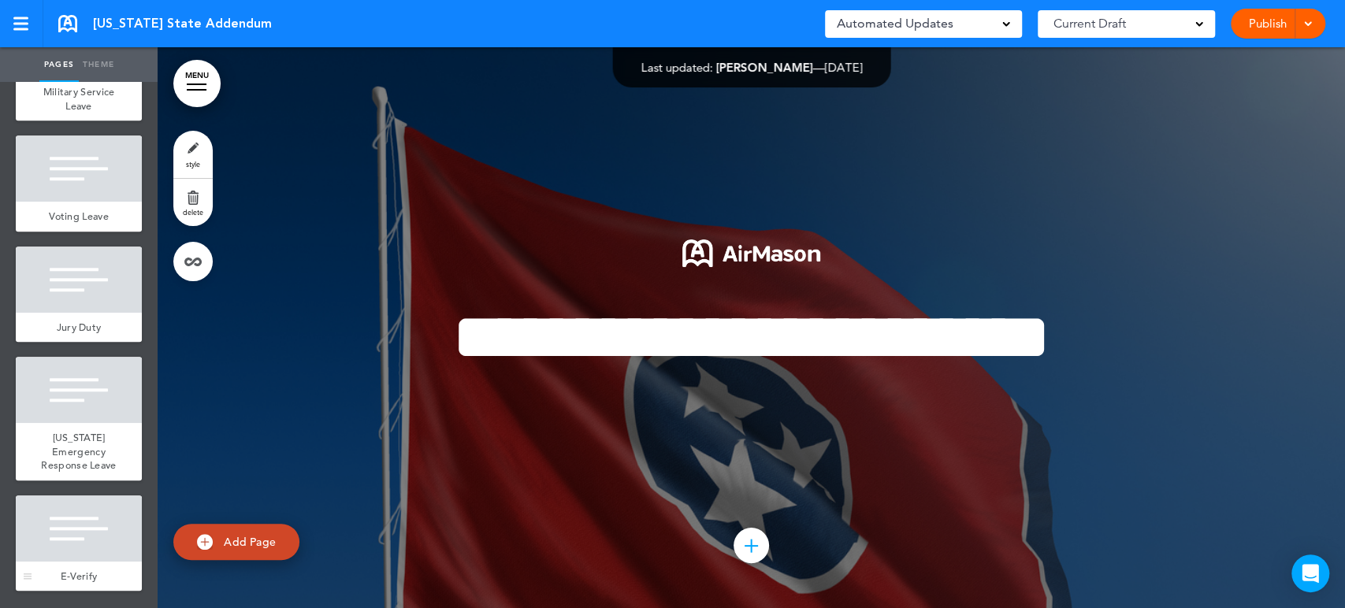
click at [61, 528] on div at bounding box center [79, 528] width 126 height 66
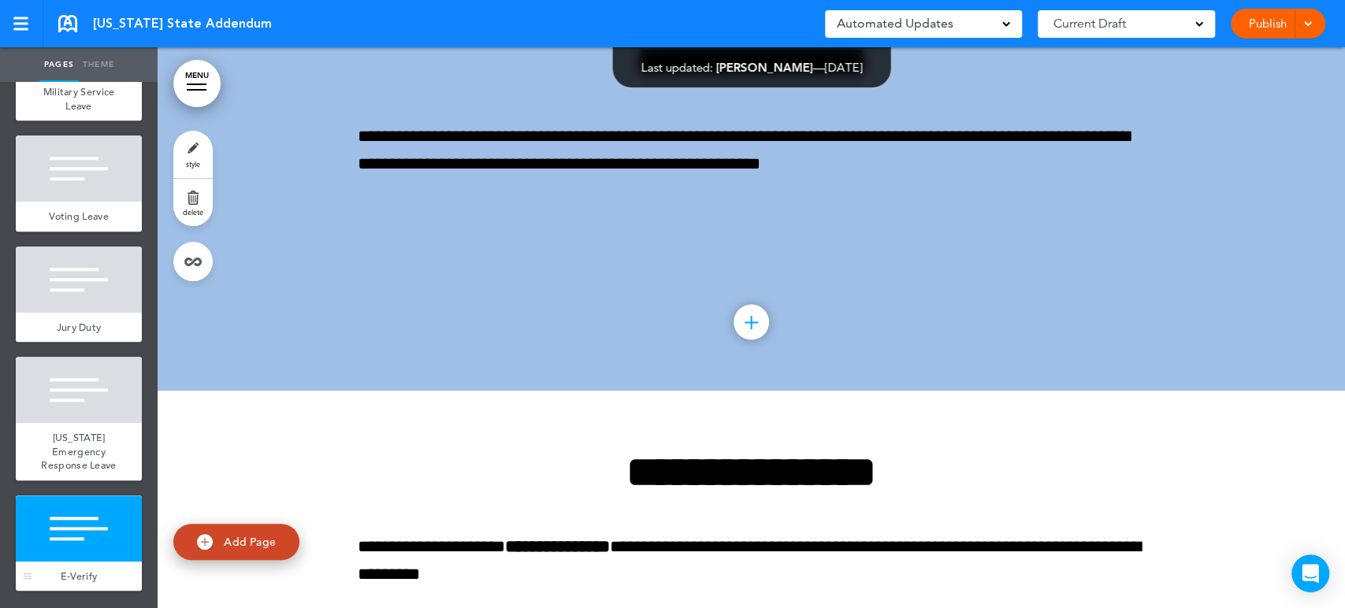
scroll to position [6239, 0]
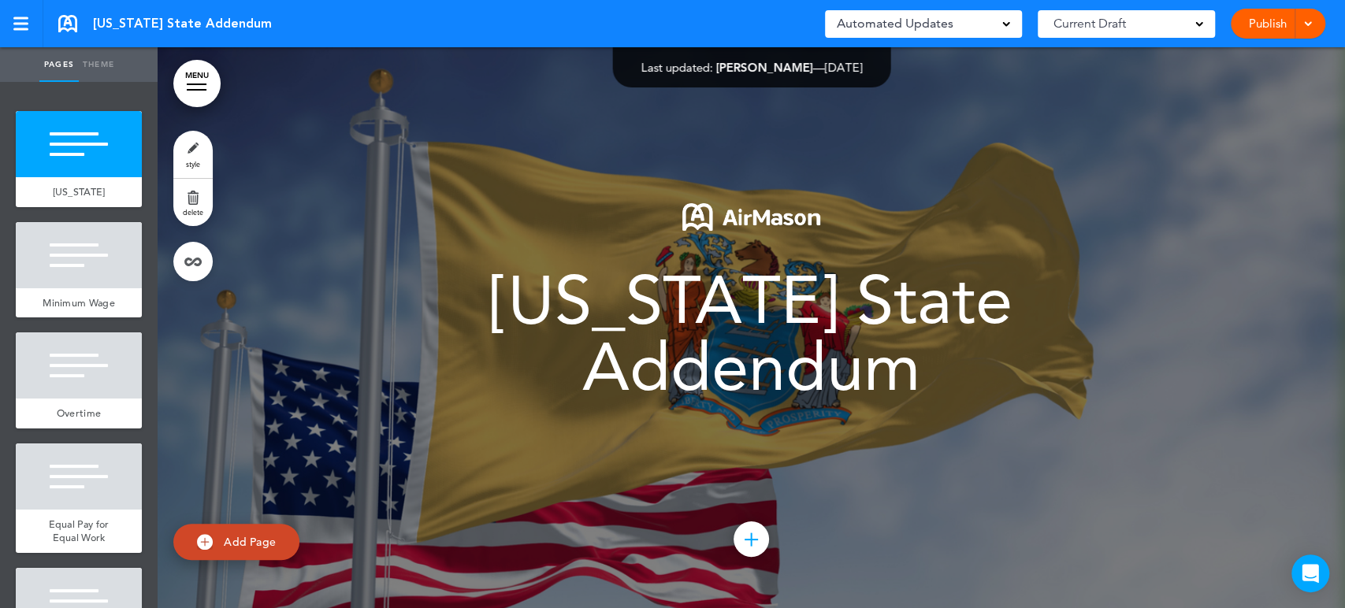
click at [199, 78] on link "MENU" at bounding box center [196, 83] width 47 height 47
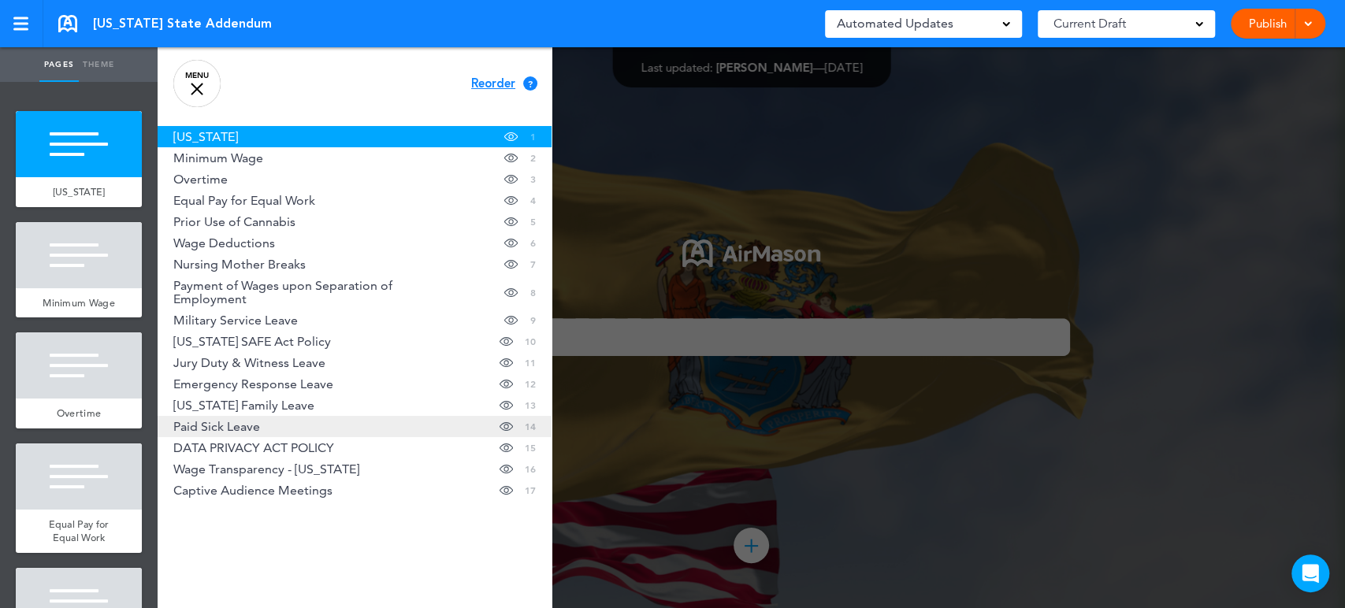
click at [255, 435] on link "Paid Sick Leave Hide page in table of contents 14" at bounding box center [355, 426] width 394 height 21
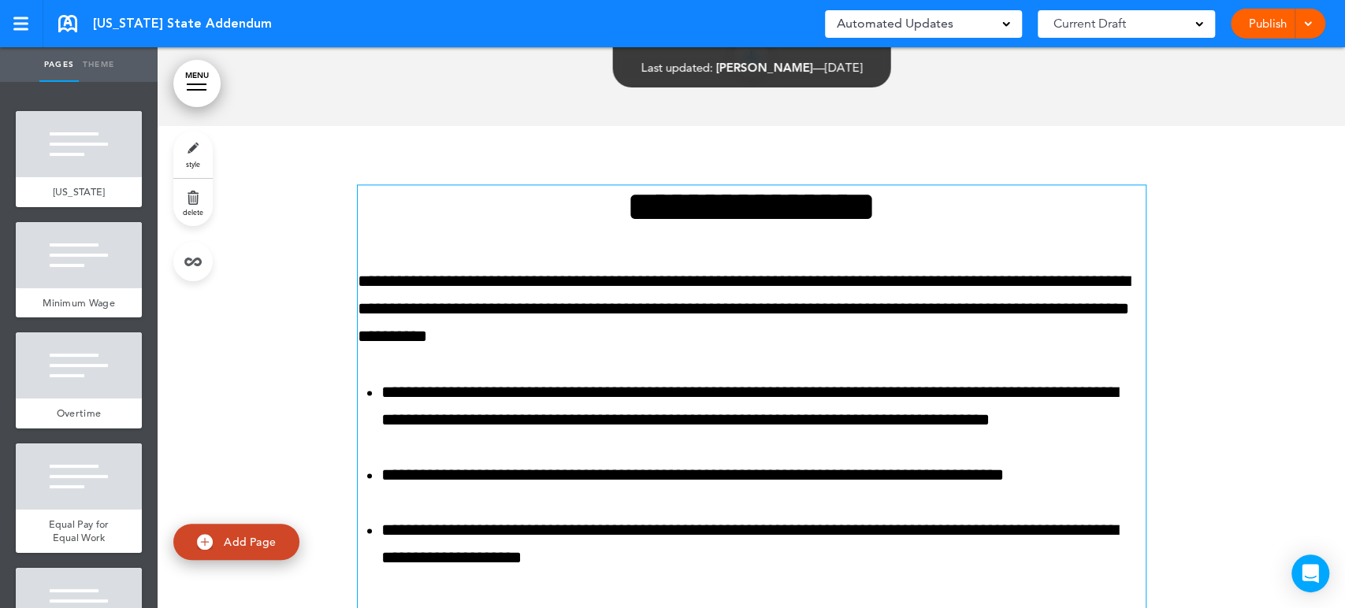
scroll to position [9633, 0]
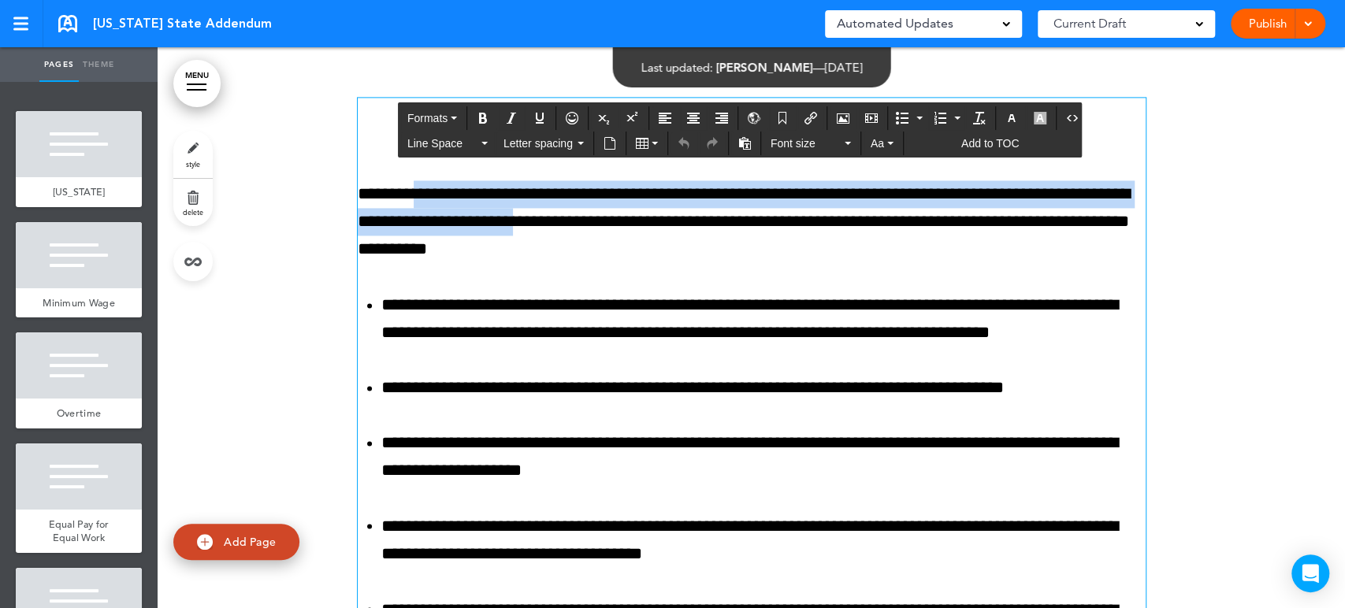
drag, startPoint x: 416, startPoint y: 204, endPoint x: 682, endPoint y: 225, distance: 267.1
click at [682, 225] on p "**********" at bounding box center [752, 221] width 788 height 83
click at [201, 103] on link "MENU" at bounding box center [196, 83] width 47 height 47
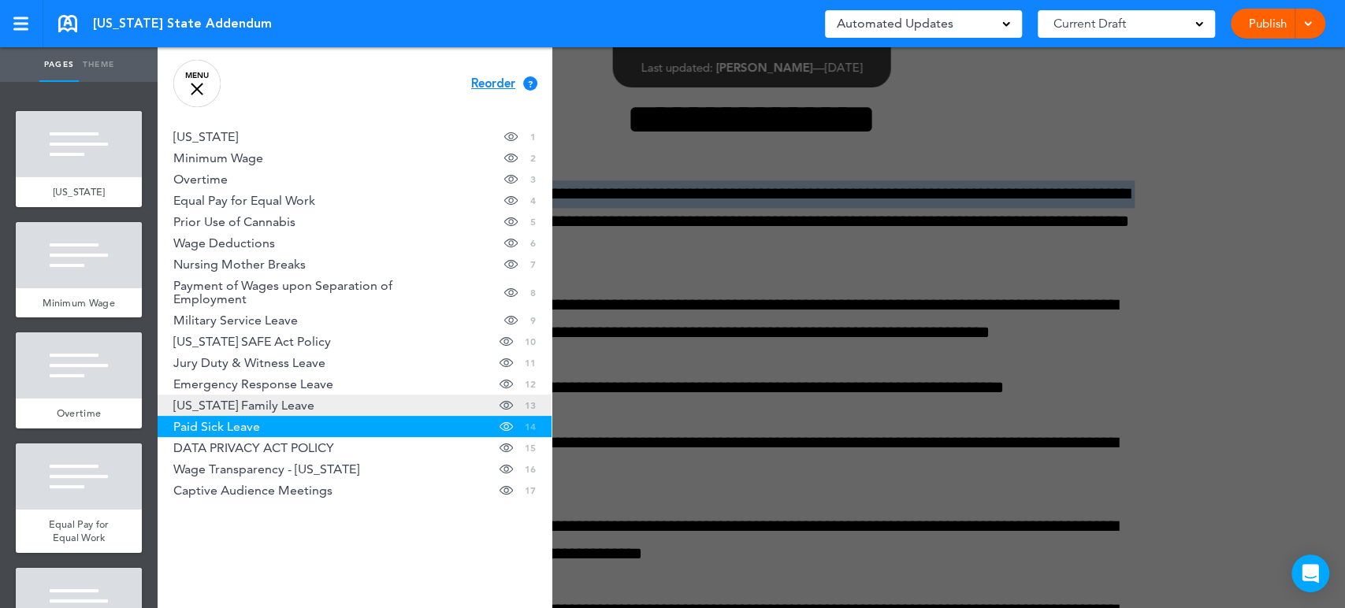
click at [264, 406] on span "[US_STATE] Family Leave" at bounding box center [243, 405] width 141 height 13
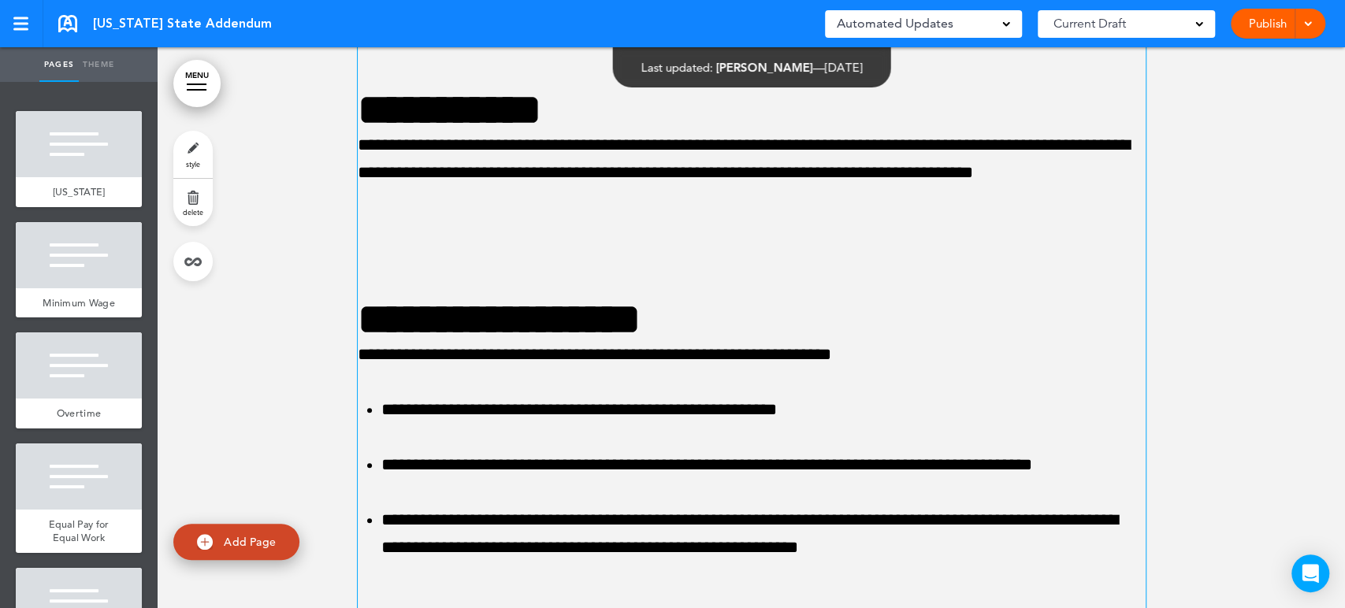
scroll to position [8006, 0]
